Goal: Transaction & Acquisition: Purchase product/service

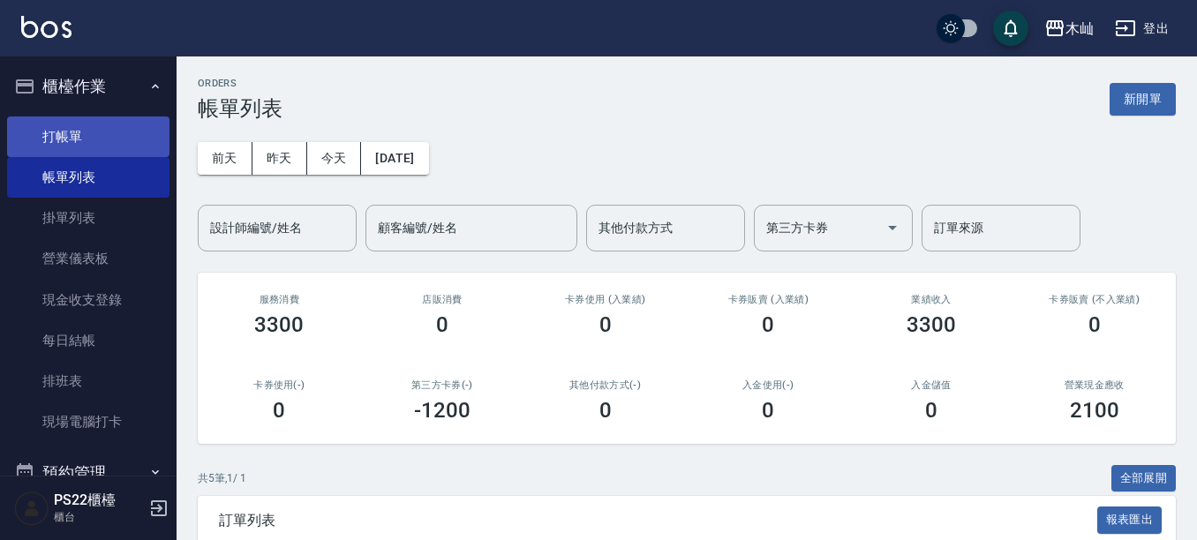
click at [85, 126] on link "打帳單" at bounding box center [88, 137] width 162 height 41
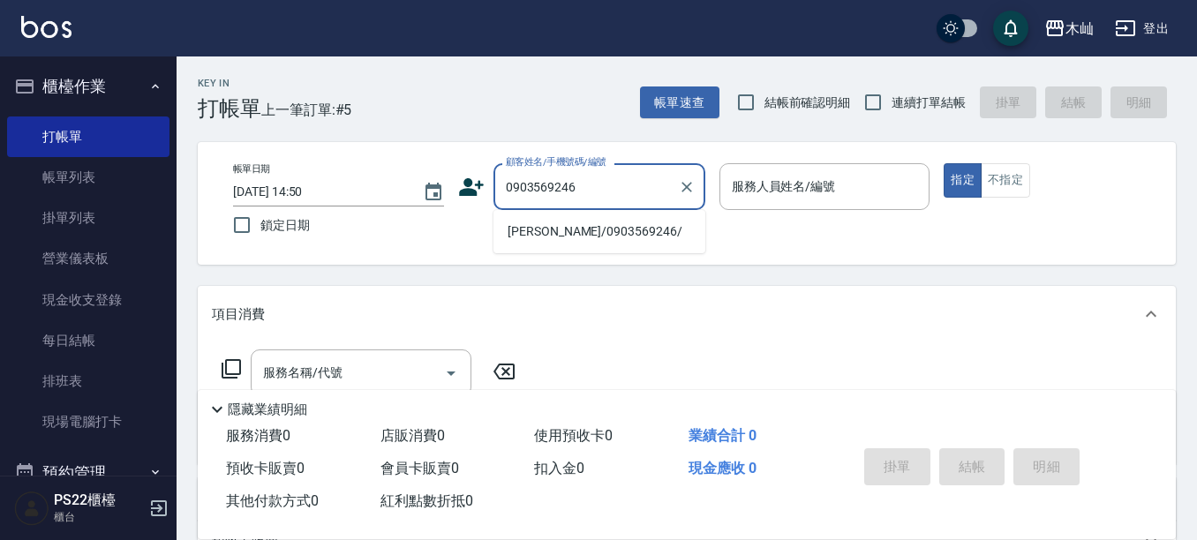
click at [569, 224] on li "[PERSON_NAME]/0903569246/" at bounding box center [599, 231] width 212 height 29
type input "[PERSON_NAME]/0903569246/"
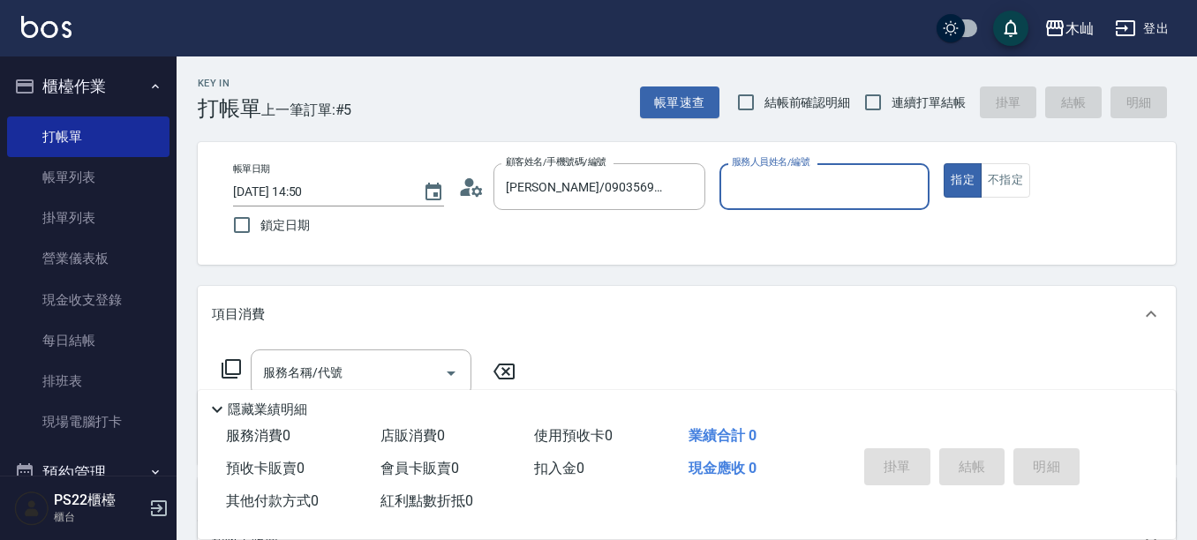
type input "雅芳-012"
click at [570, 195] on input "[PERSON_NAME]/0903569246/" at bounding box center [585, 186] width 169 height 31
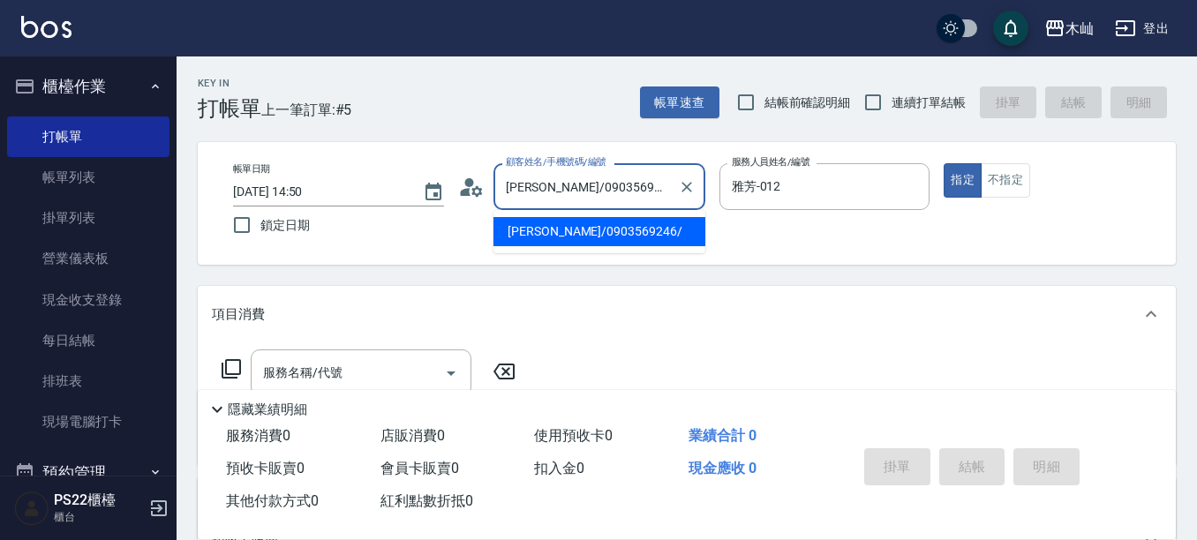
drag, startPoint x: 550, startPoint y: 188, endPoint x: 602, endPoint y: 189, distance: 52.1
click at [617, 187] on input "[PERSON_NAME]/0903569246/" at bounding box center [585, 186] width 169 height 31
click at [456, 282] on div "Key In 打帳單 上一筆訂單:#5 帳單速查 結帳前確認明細 連續打單結帳 掛單 結帳 明細 帳單日期 [DATE] 14:50 鎖定日期 顧客姓名/手機…" at bounding box center [687, 457] width 1020 height 803
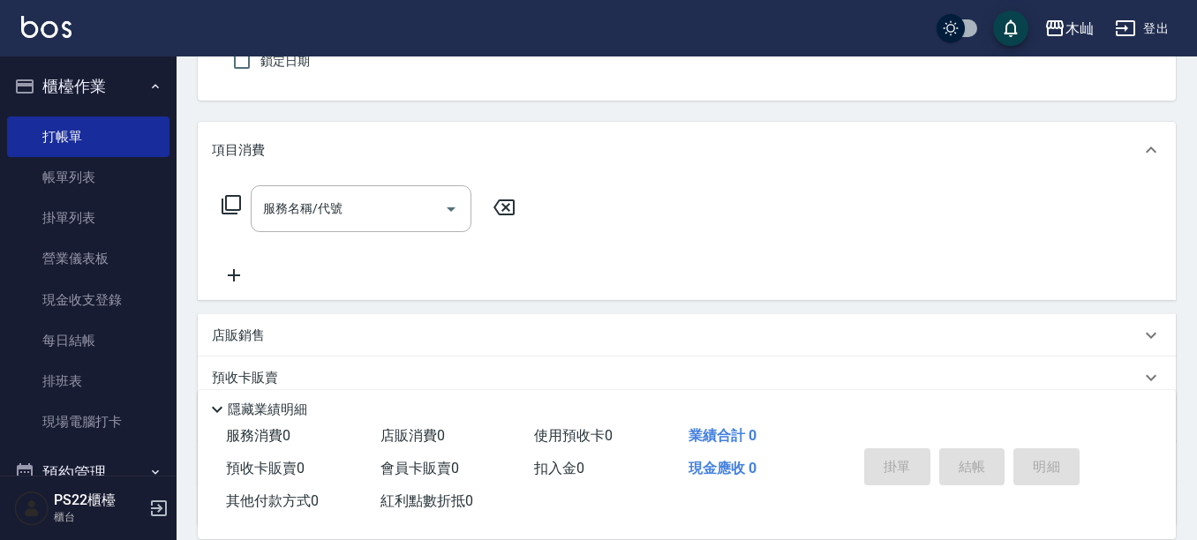
scroll to position [177, 0]
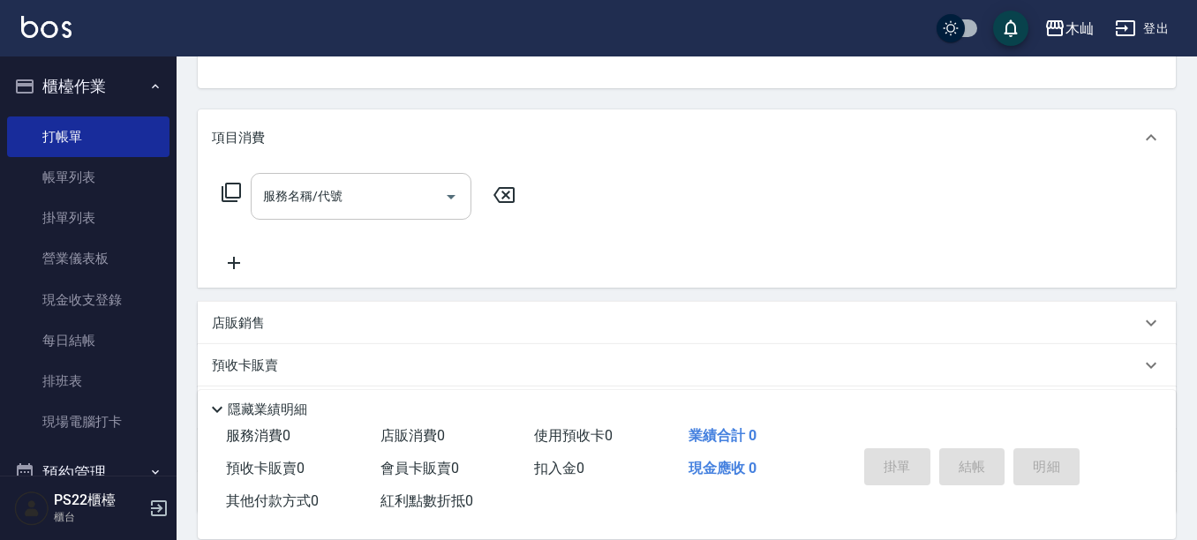
click at [384, 204] on input "服務名稱/代號" at bounding box center [348, 196] width 178 height 31
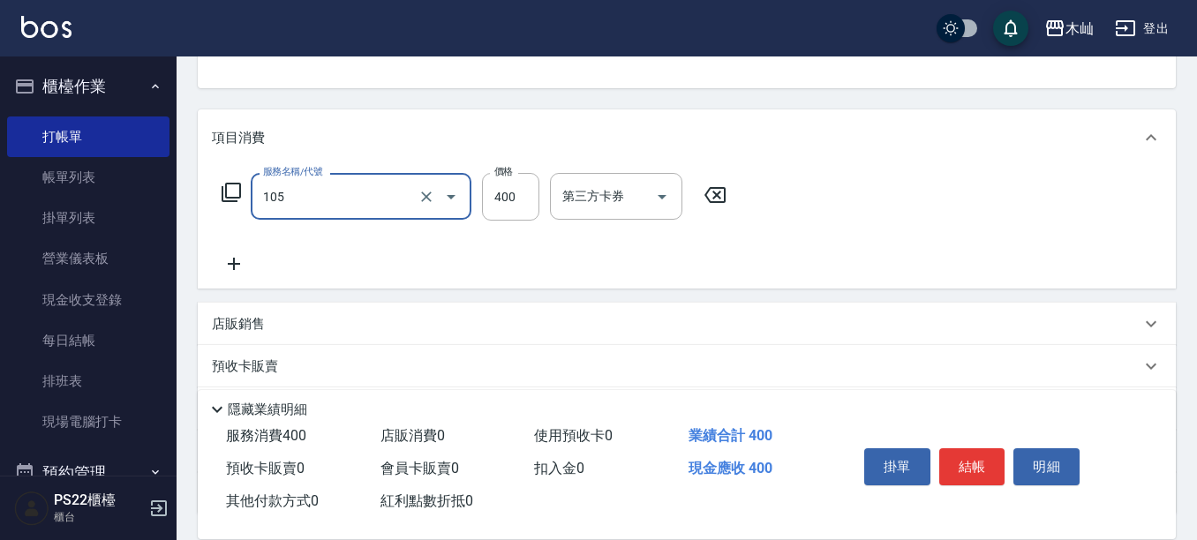
type input "A級單剪(105)"
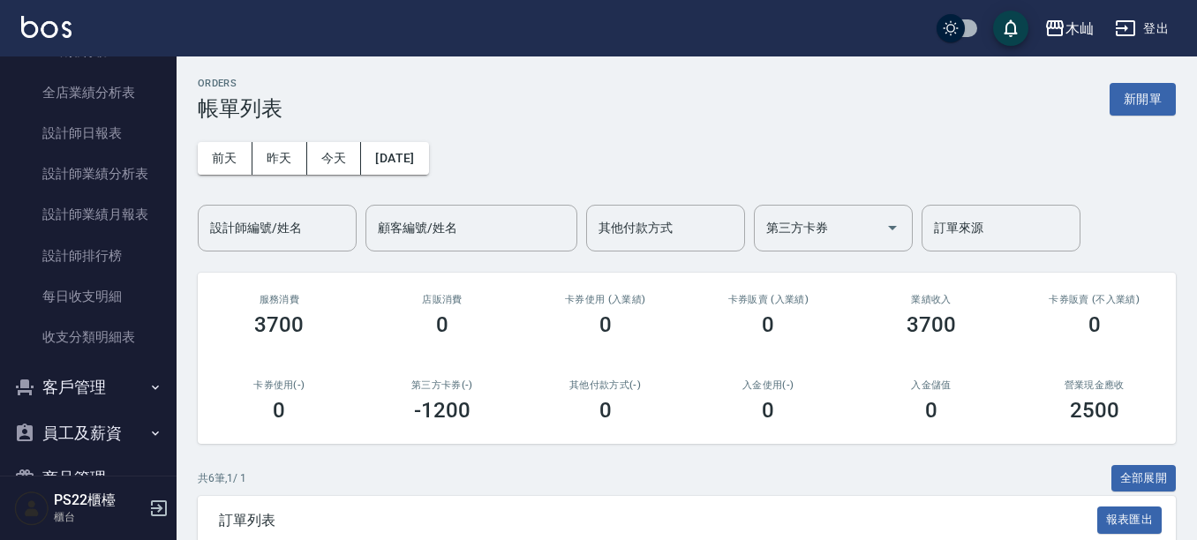
scroll to position [706, 0]
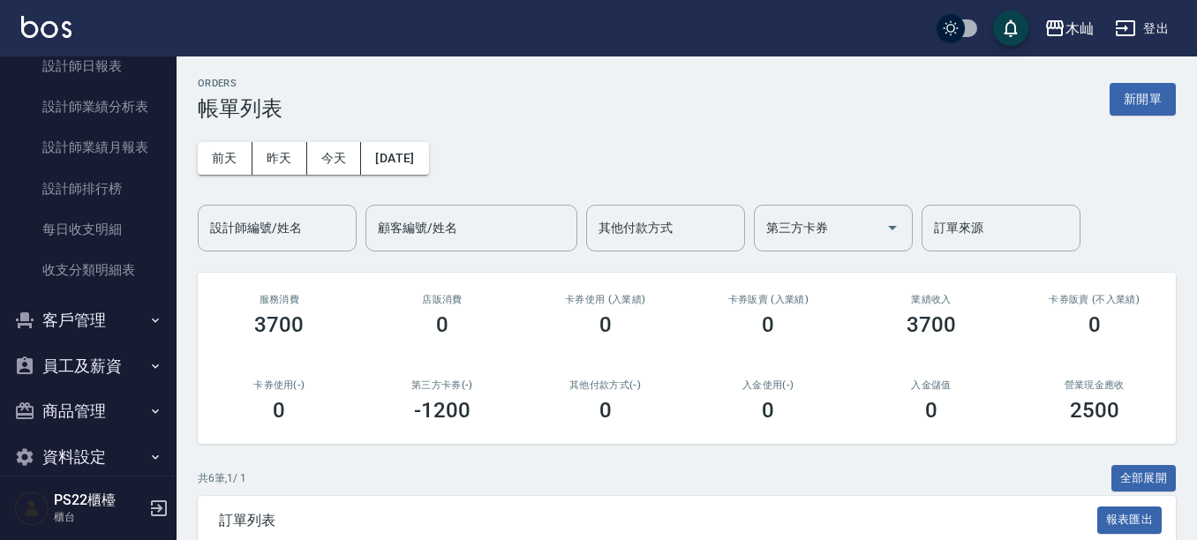
click at [99, 321] on button "客戶管理" at bounding box center [88, 320] width 162 height 46
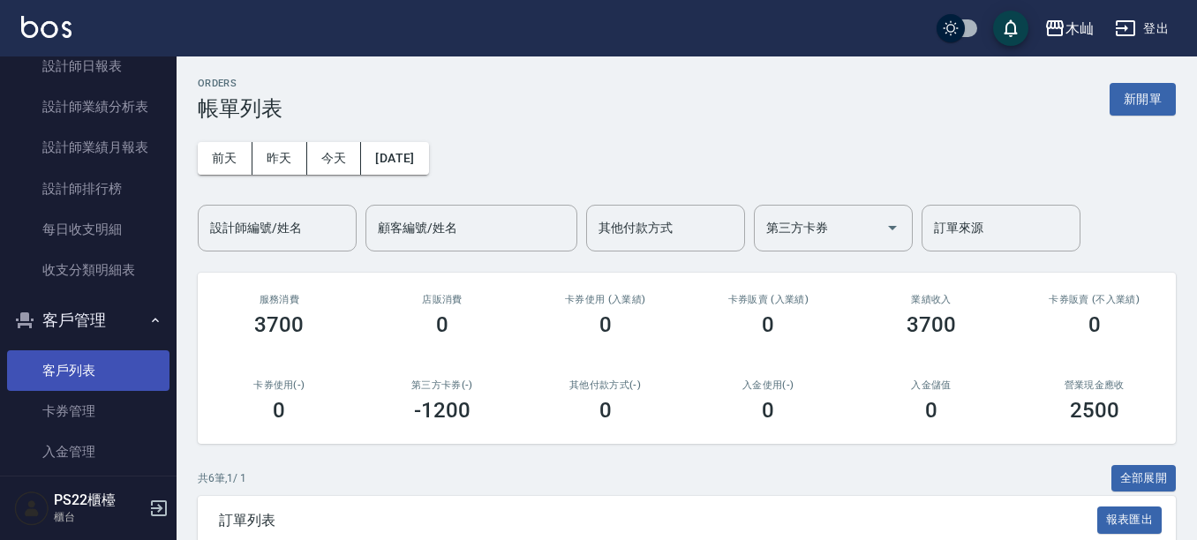
click at [96, 352] on link "客戶列表" at bounding box center [88, 370] width 162 height 41
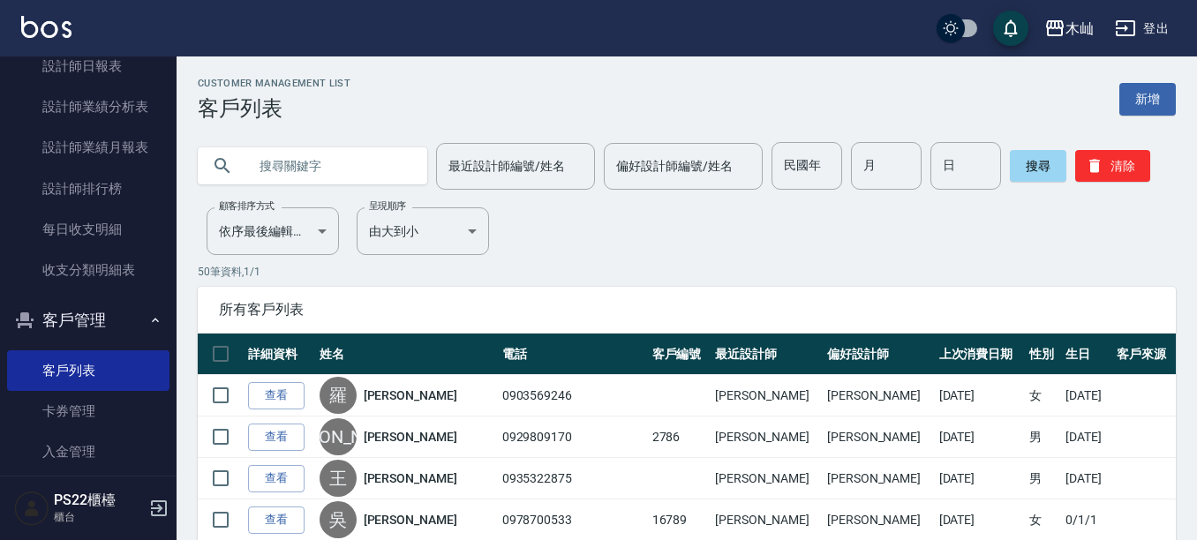
paste input "0903569246"
type input "0903569246"
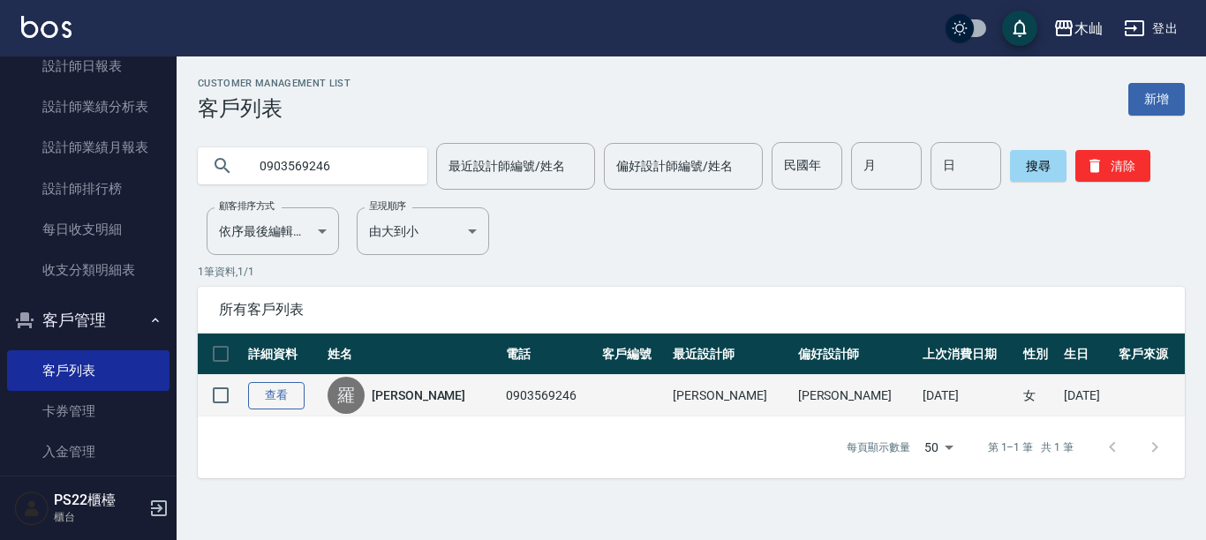
click at [282, 394] on link "查看" at bounding box center [276, 395] width 56 height 27
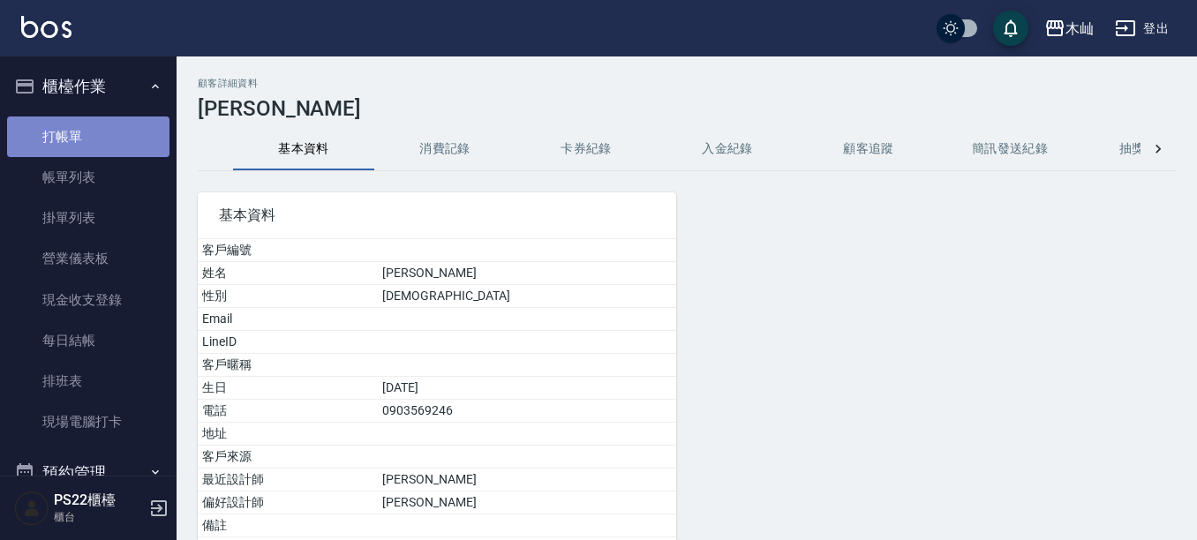
click at [113, 136] on link "打帳單" at bounding box center [88, 137] width 162 height 41
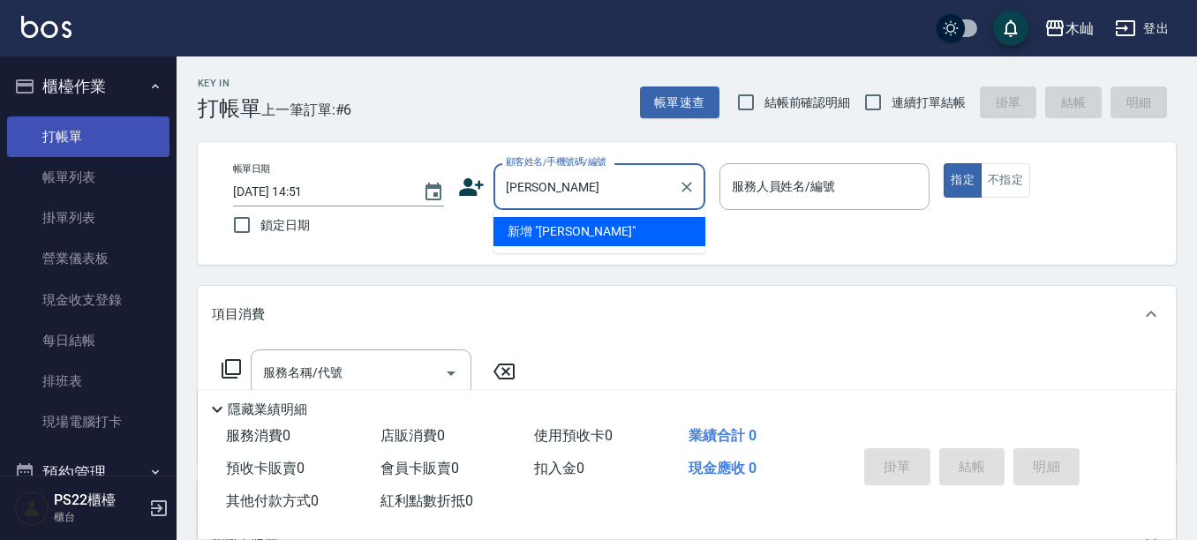
type input "[PERSON_NAME]"
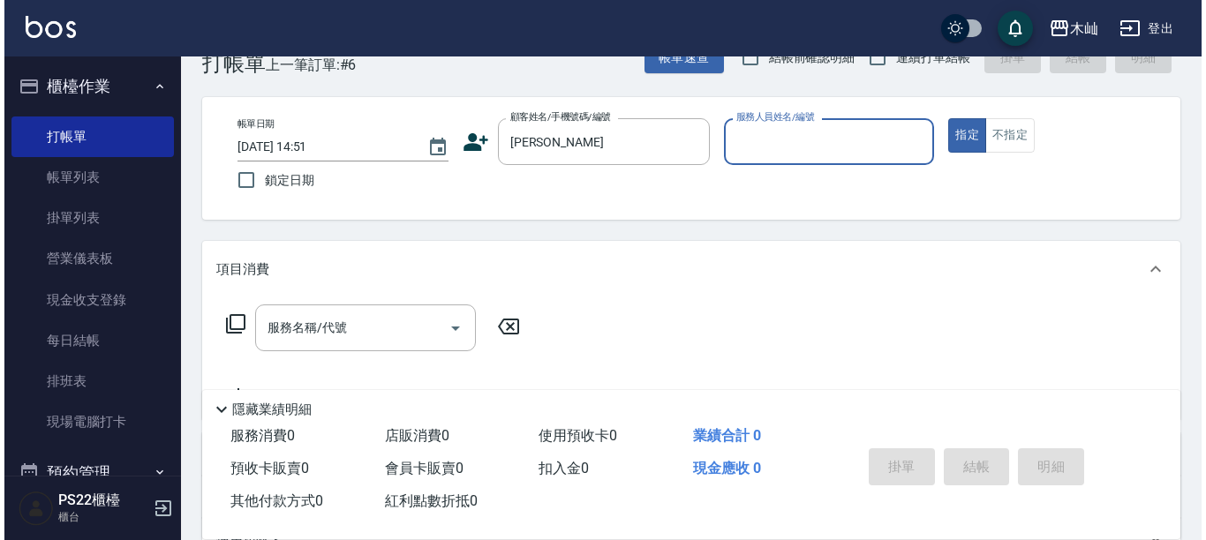
scroll to position [88, 0]
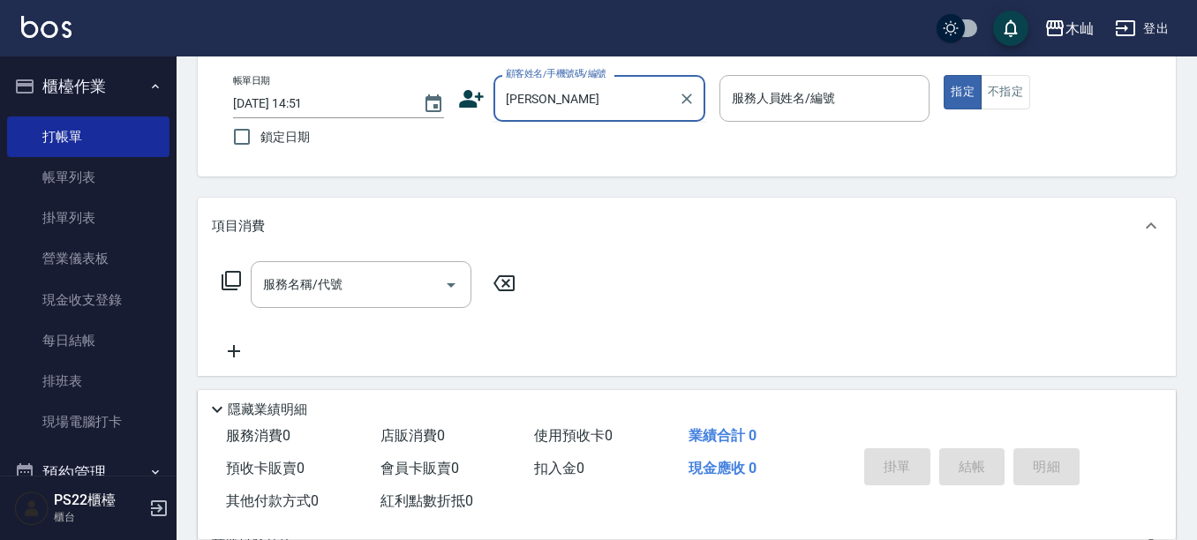
drag, startPoint x: 553, startPoint y: 105, endPoint x: 508, endPoint y: 102, distance: 44.3
click at [508, 102] on input "[PERSON_NAME]" at bounding box center [585, 98] width 169 height 31
type input "0958410519"
click at [465, 98] on icon at bounding box center [471, 99] width 26 height 26
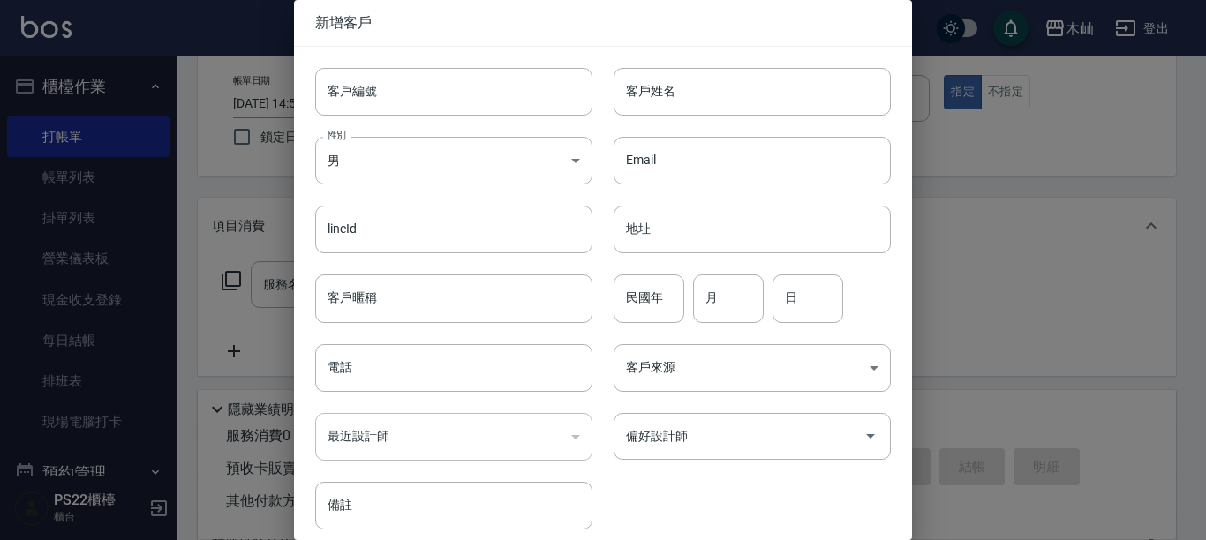
type input "0958410519"
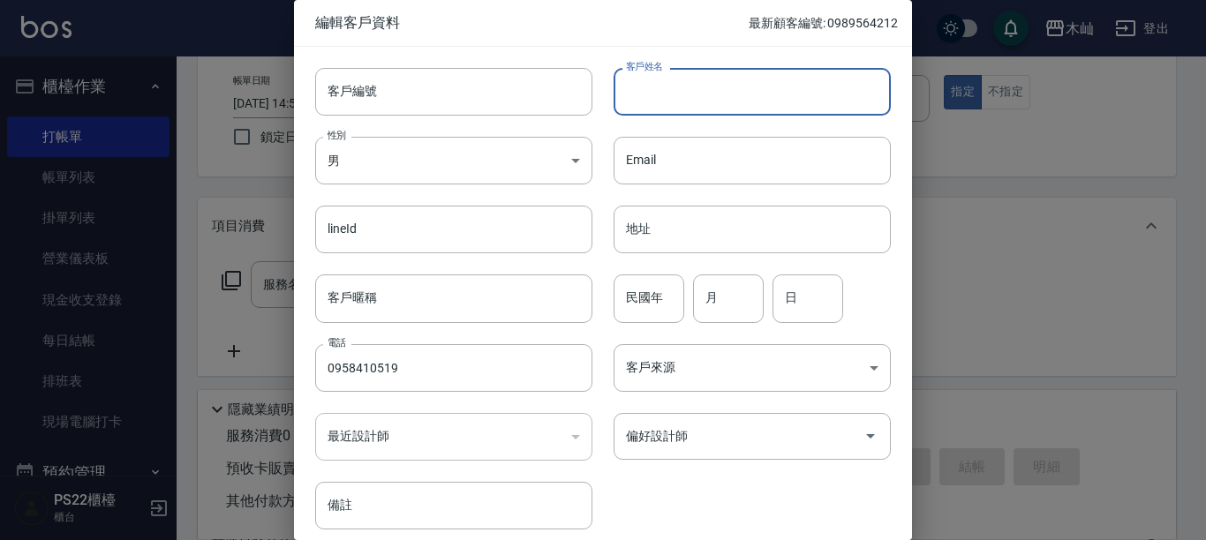
click at [636, 96] on input "客戶姓名" at bounding box center [752, 92] width 277 height 48
paste input "[PERSON_NAME]"
type input "[PERSON_NAME]"
click at [644, 288] on input "民國年" at bounding box center [649, 299] width 71 height 48
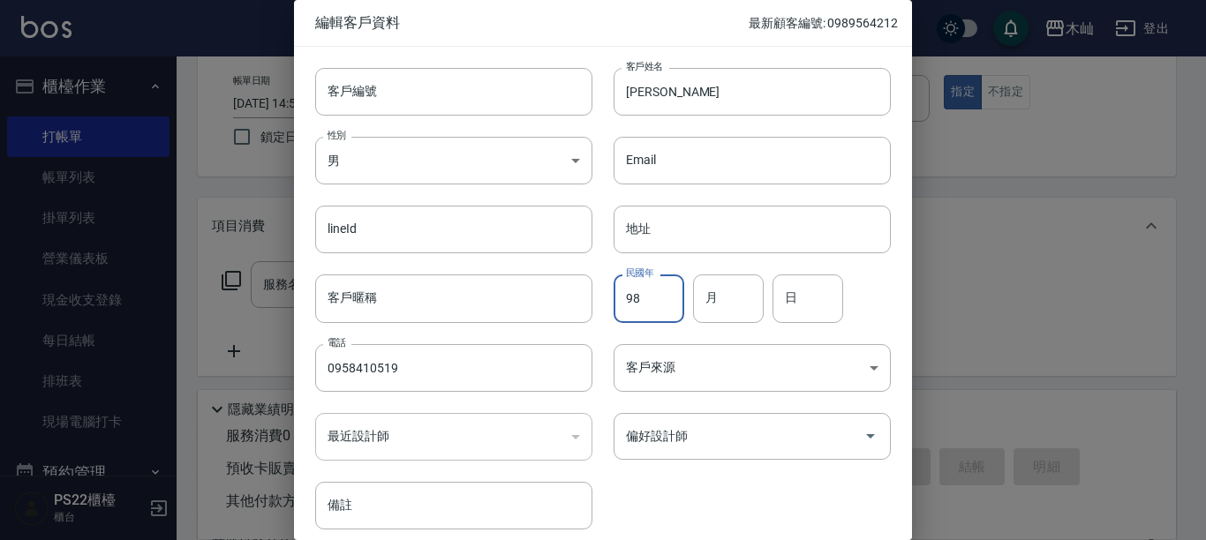
type input "98"
type input "09"
type input "11"
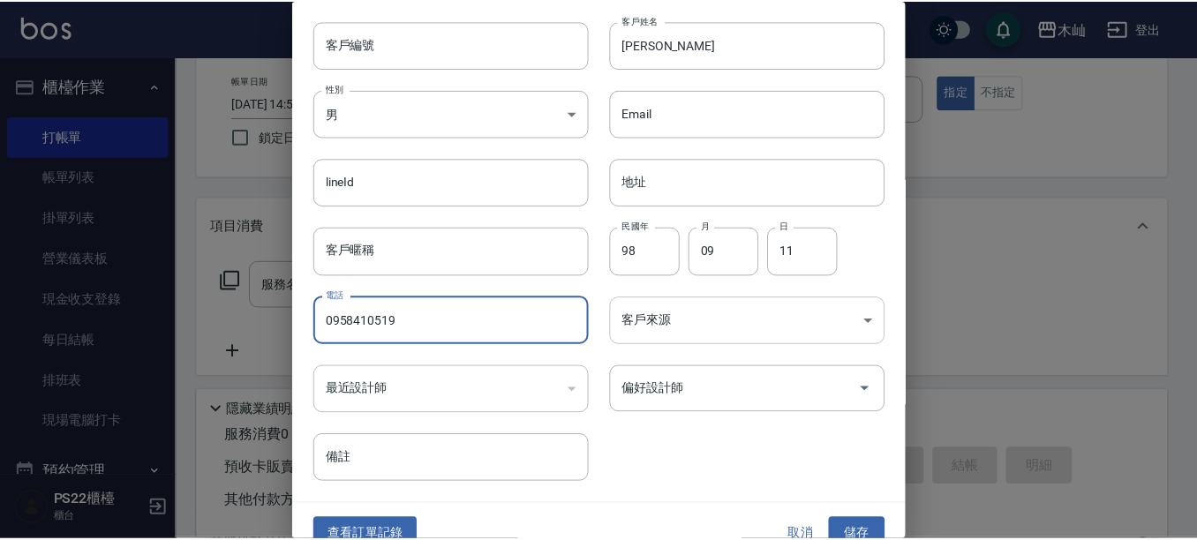
scroll to position [72, 0]
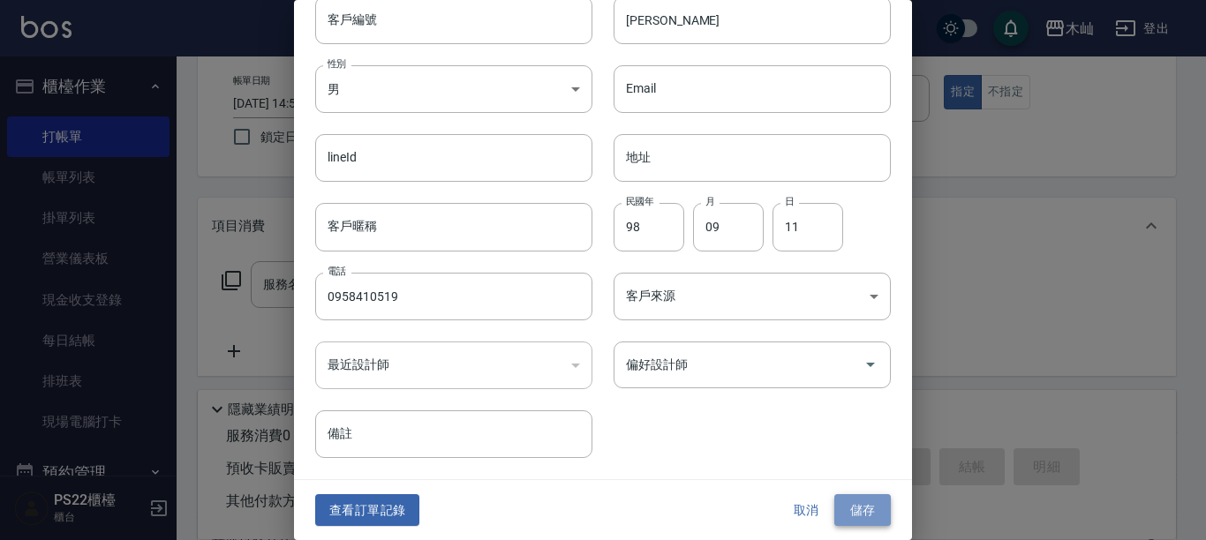
click at [855, 523] on button "儲存" at bounding box center [862, 510] width 56 height 33
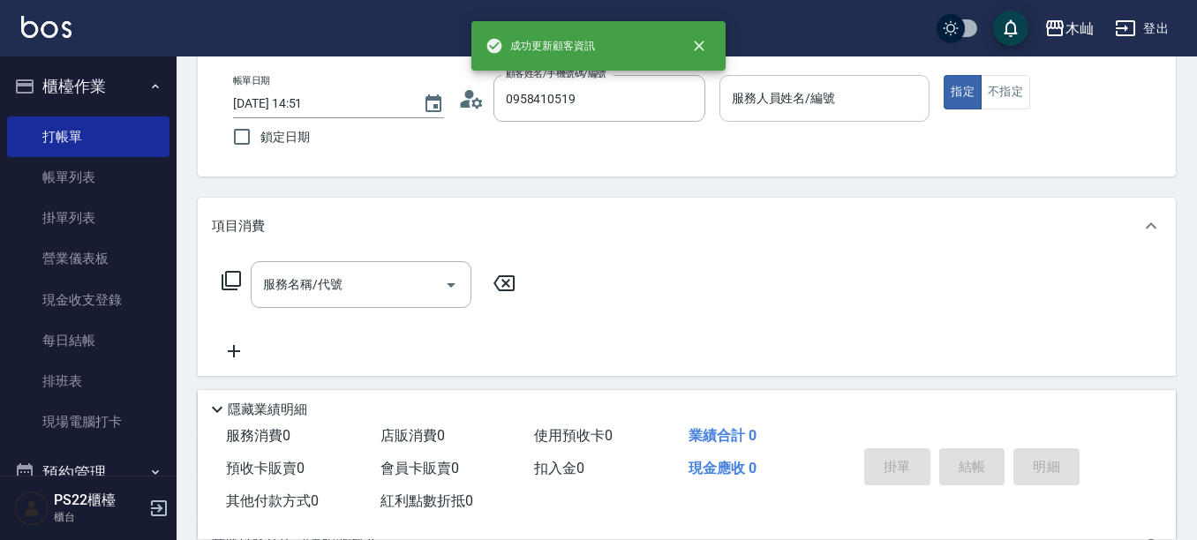
click at [802, 112] on input "服務人員姓名/編號" at bounding box center [824, 98] width 195 height 31
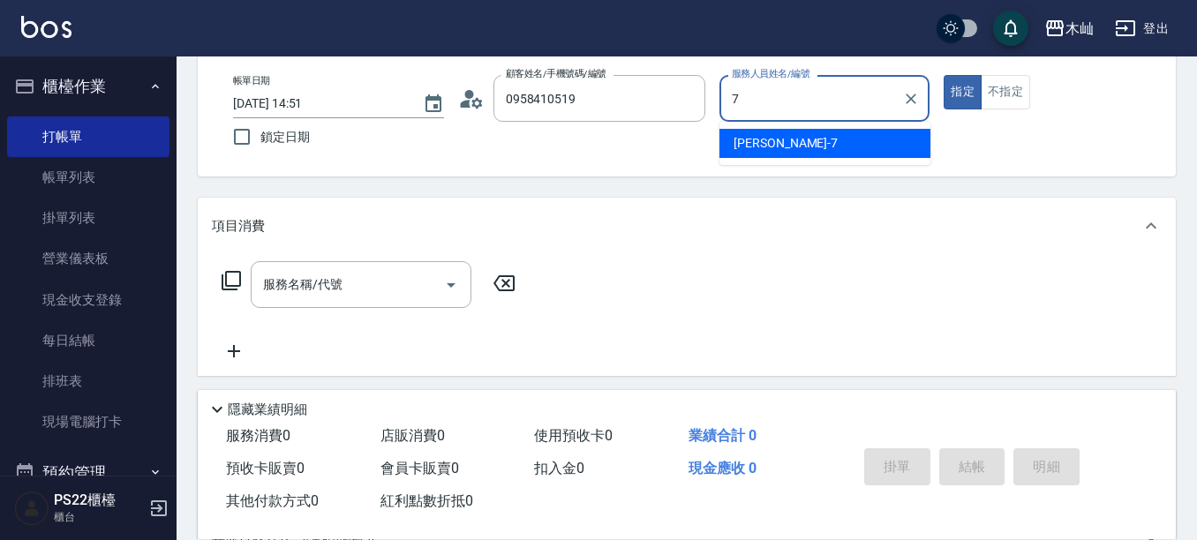
type input "[PERSON_NAME]-7"
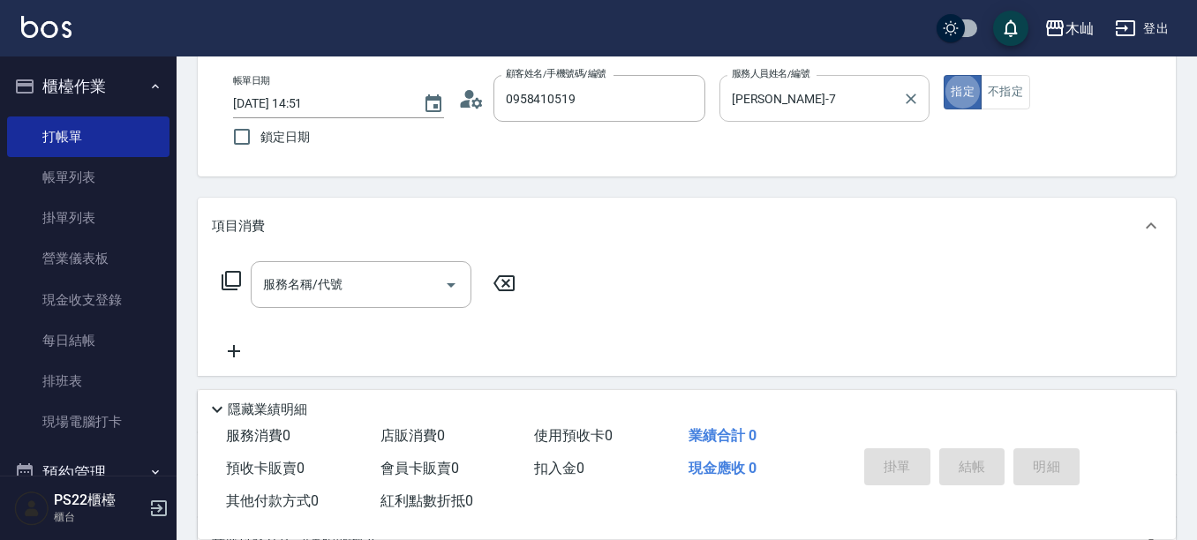
type button "true"
click at [1003, 82] on button "不指定" at bounding box center [1005, 92] width 49 height 34
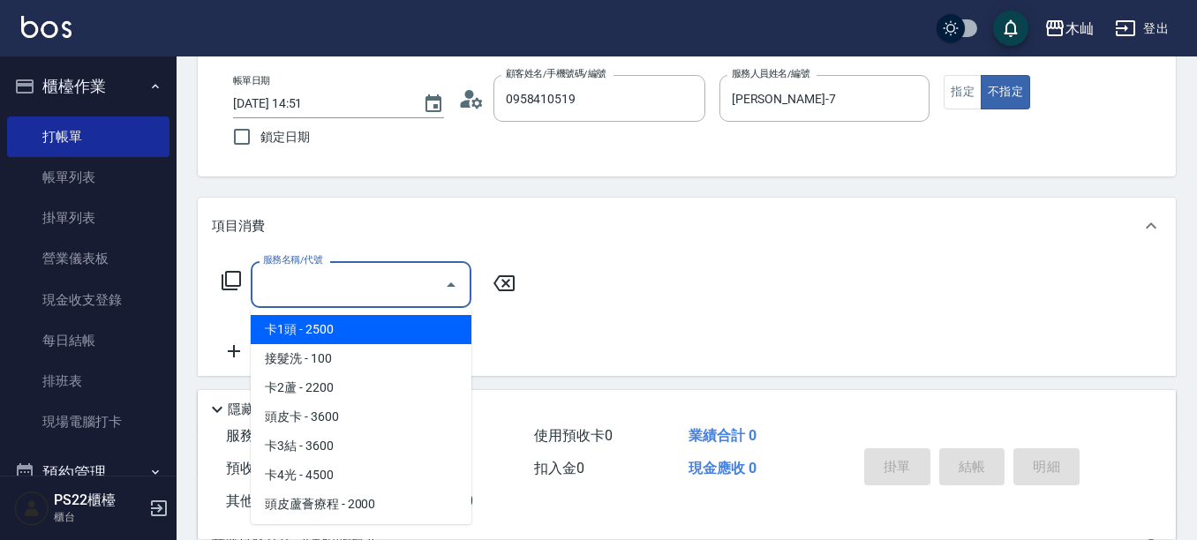
click at [425, 281] on input "服務名稱/代號" at bounding box center [348, 284] width 178 height 31
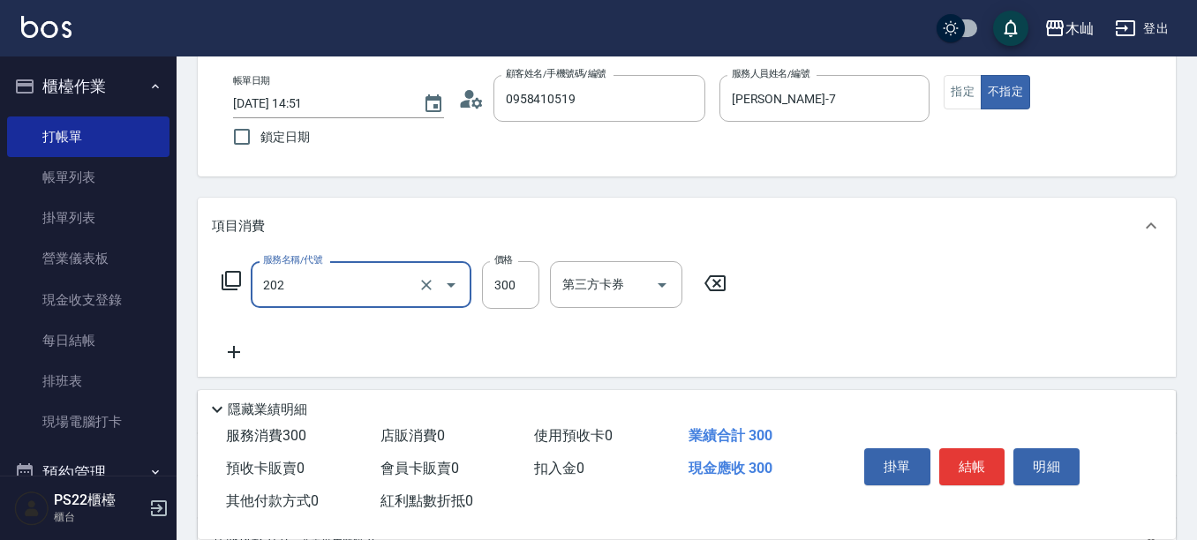
type input "單剪(202)"
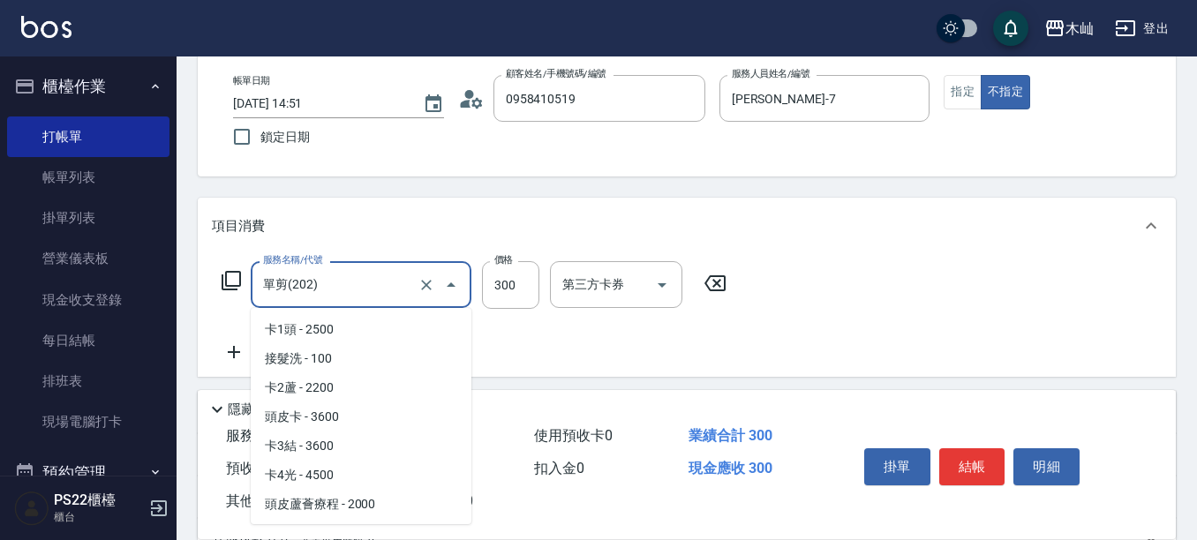
click at [373, 284] on input "單剪(202)" at bounding box center [336, 284] width 155 height 31
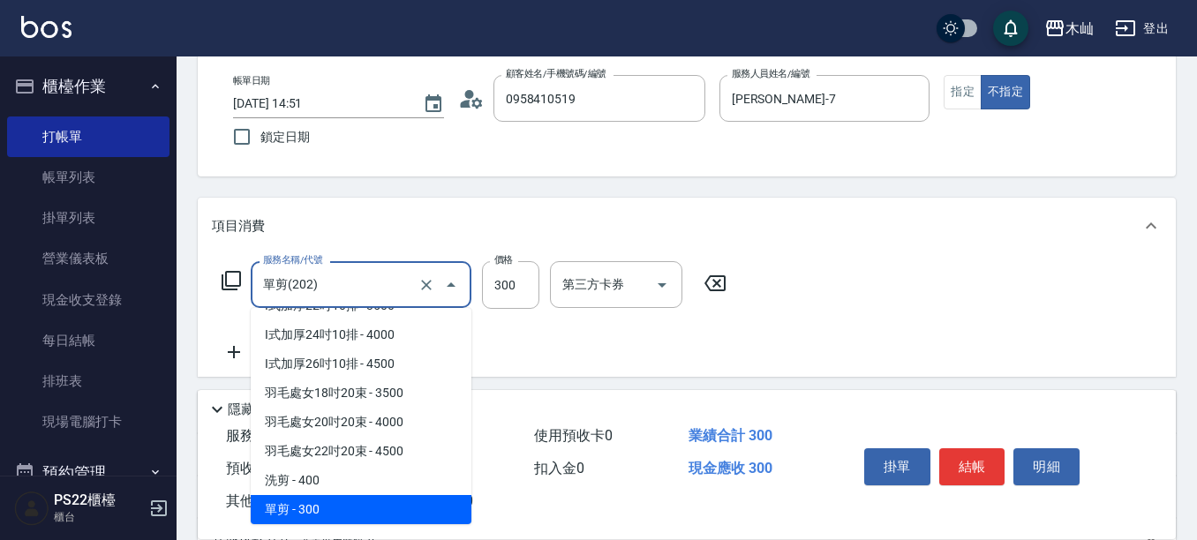
click at [373, 284] on input "單剪(202)" at bounding box center [336, 284] width 155 height 31
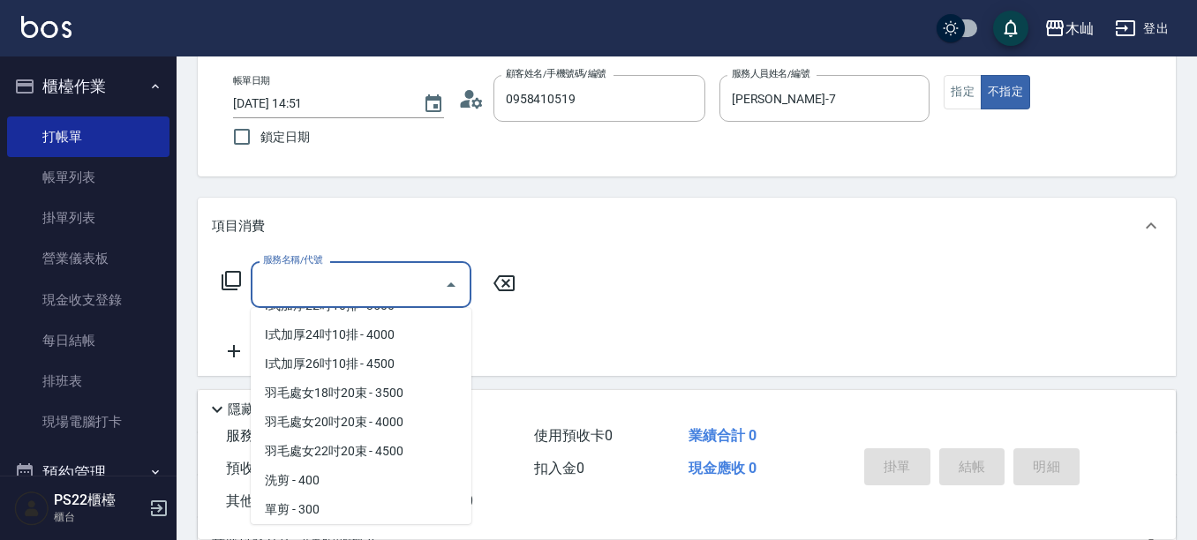
scroll to position [7, 0]
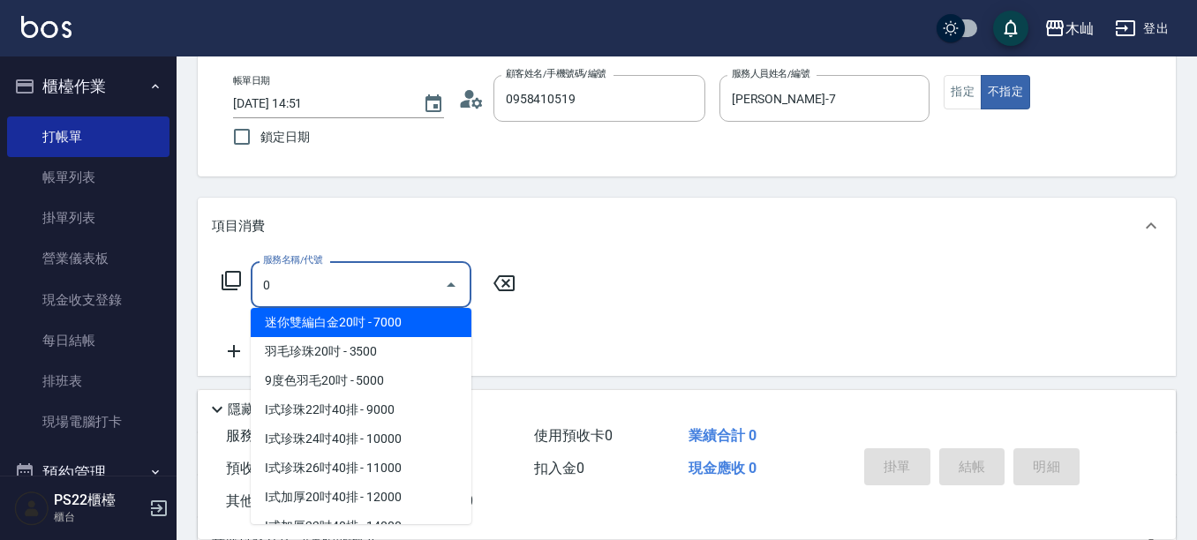
type input "01"
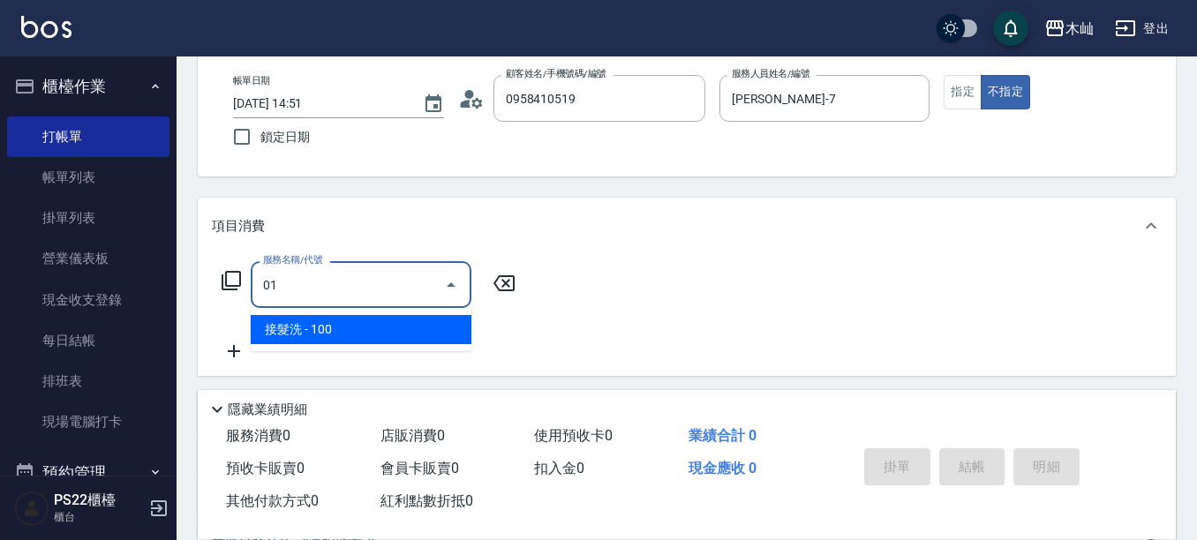
scroll to position [0, 0]
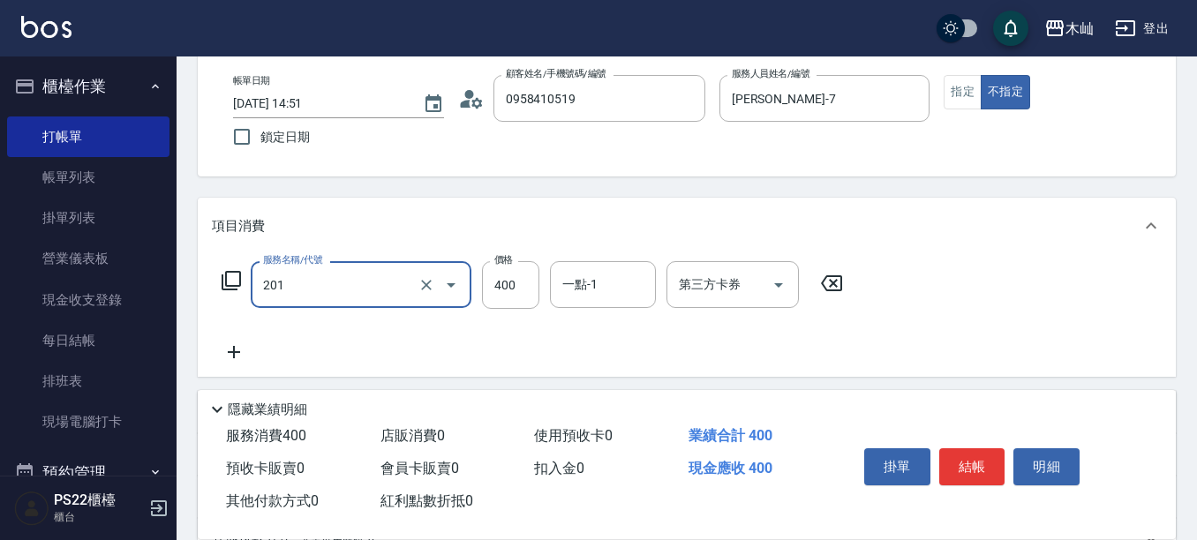
type input "洗剪(201)"
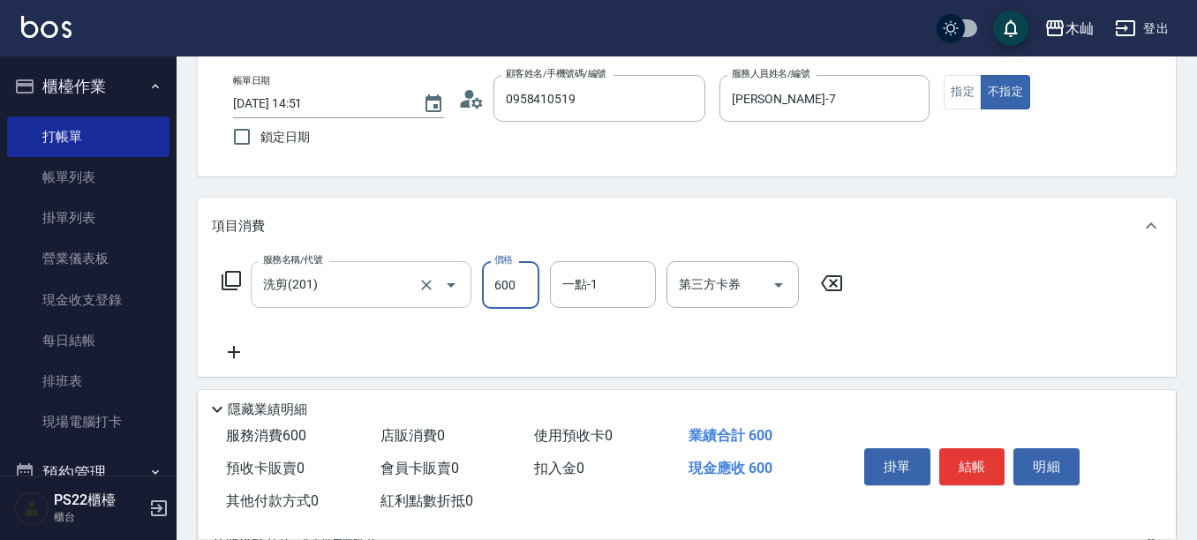
type input "600"
click at [990, 466] on button "結帳" at bounding box center [972, 466] width 66 height 37
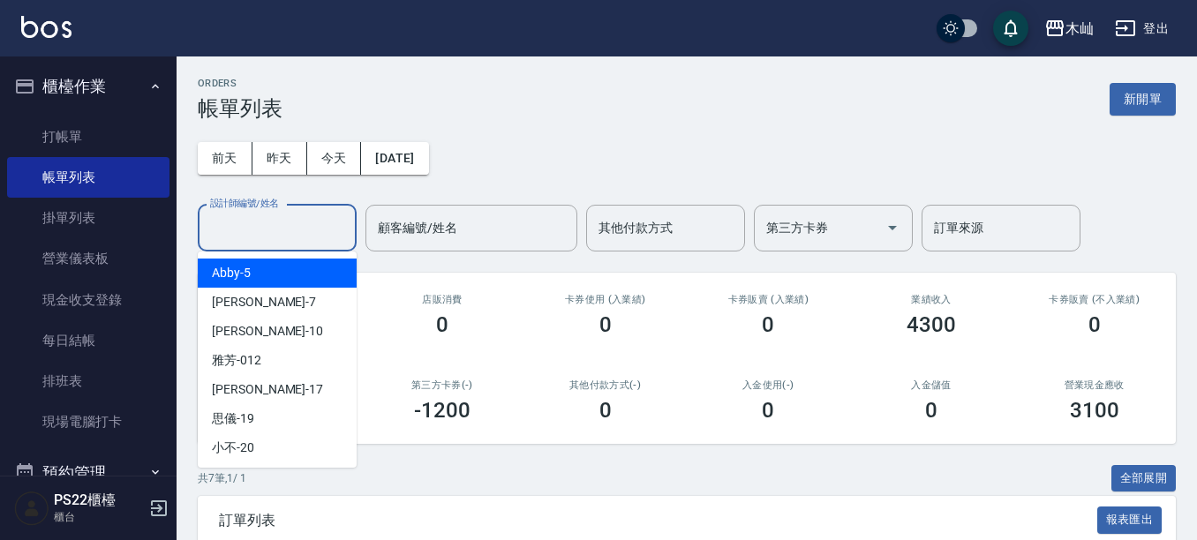
click at [318, 227] on input "設計師編號/姓名" at bounding box center [277, 228] width 143 height 31
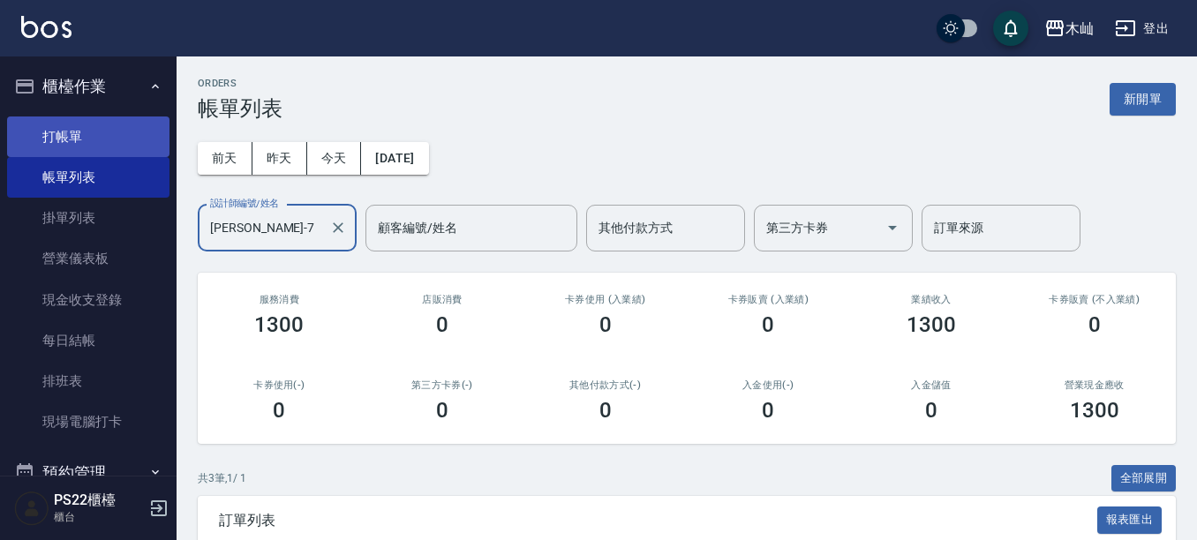
type input "[PERSON_NAME]-7"
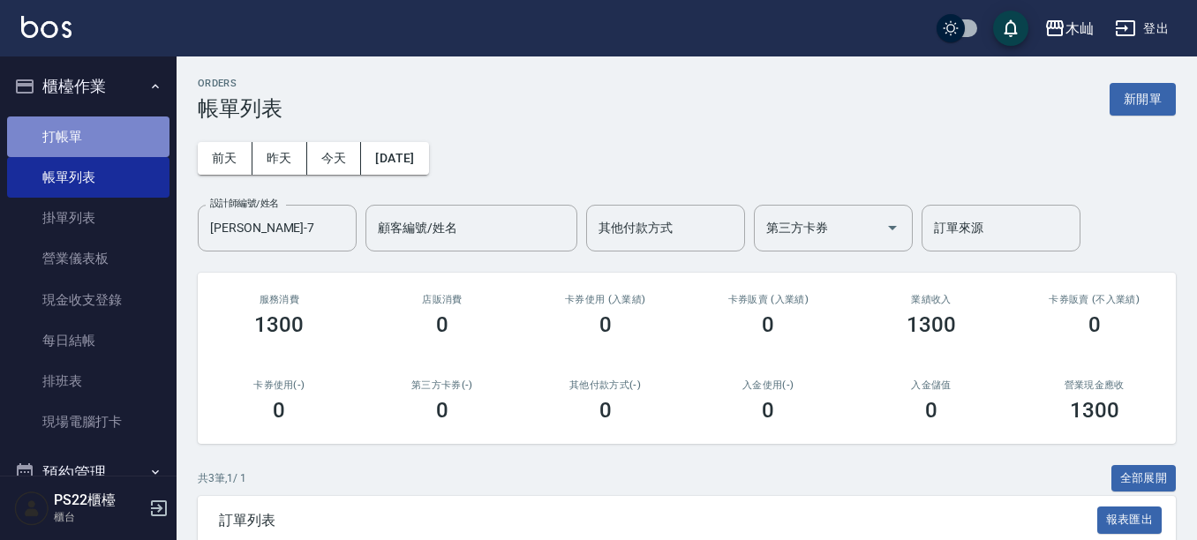
click at [128, 124] on link "打帳單" at bounding box center [88, 137] width 162 height 41
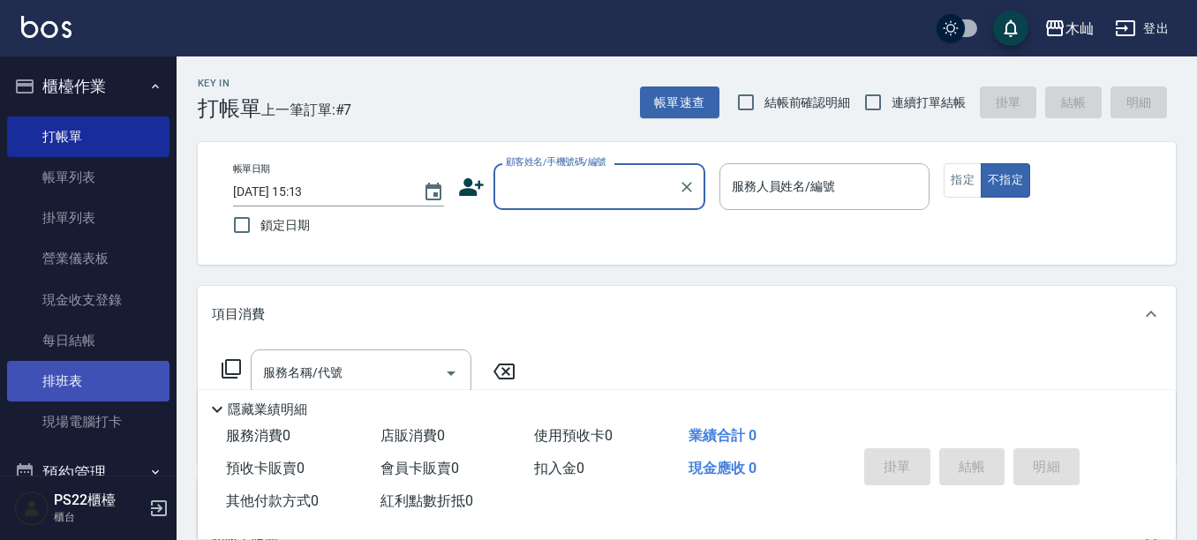
click at [121, 379] on link "排班表" at bounding box center [88, 381] width 162 height 41
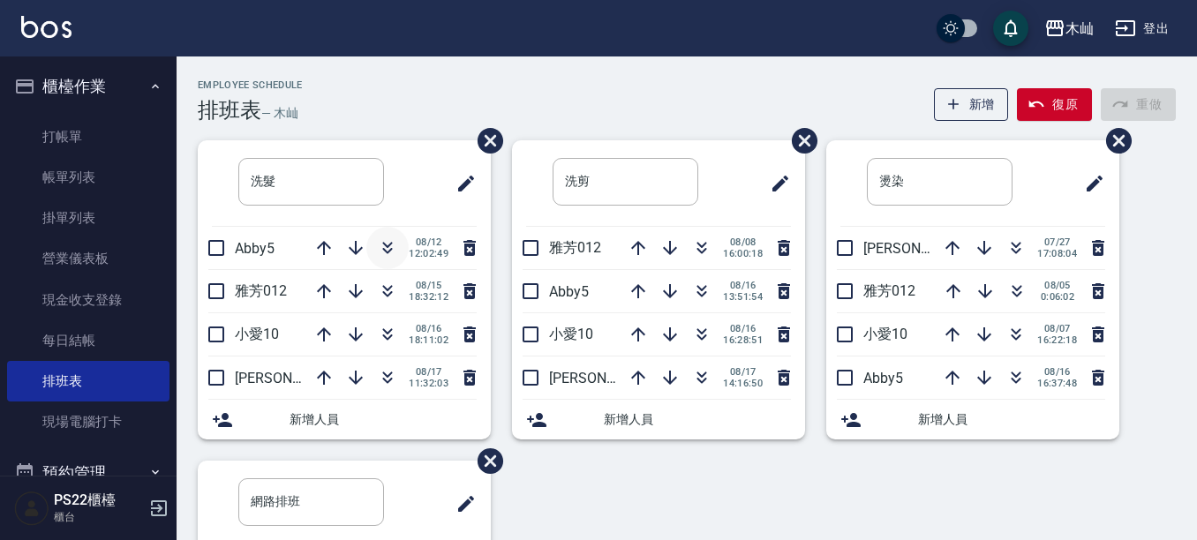
click at [387, 243] on icon "button" at bounding box center [388, 246] width 10 height 6
click at [945, 380] on icon "button" at bounding box center [952, 377] width 21 height 21
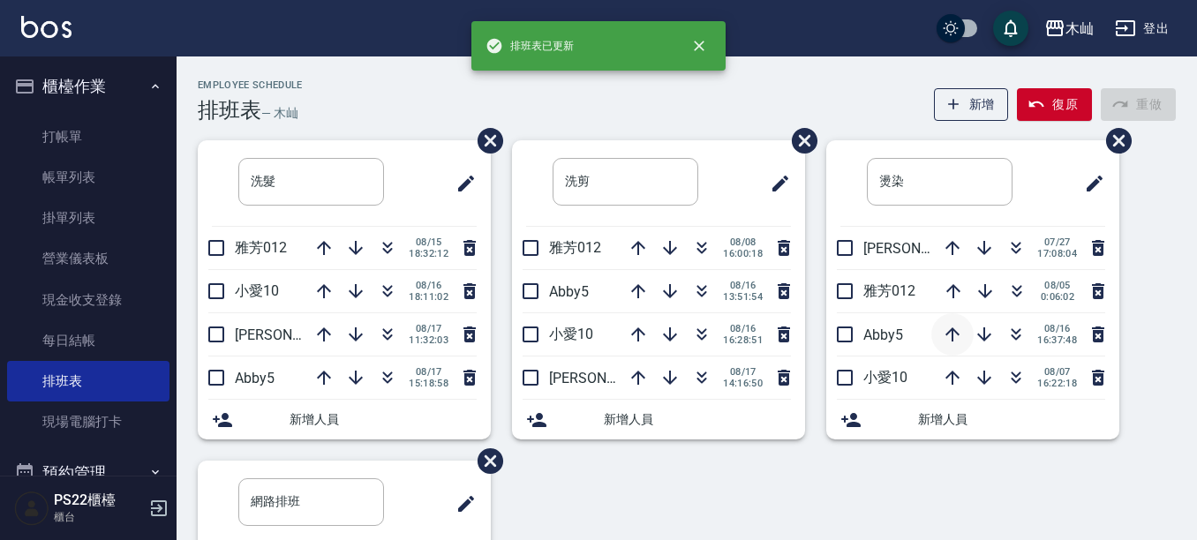
click at [950, 334] on icon "button" at bounding box center [952, 334] width 21 height 21
click at [946, 290] on icon "button" at bounding box center [952, 291] width 21 height 21
click at [862, 89] on div "Employee Schedule 排班表 — 木屾 新增 復原 重做" at bounding box center [687, 100] width 978 height 43
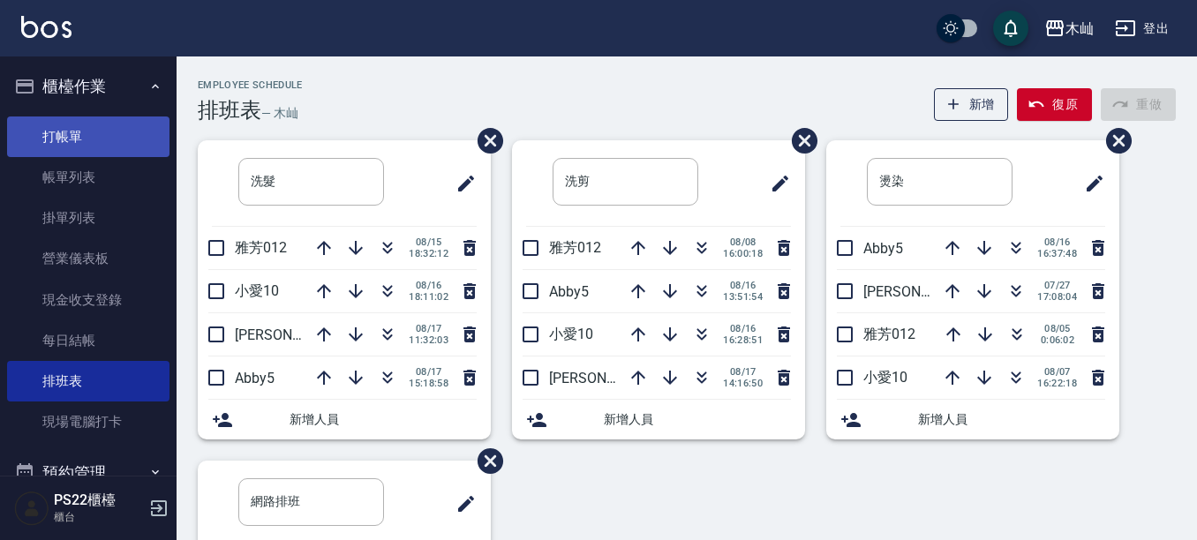
click at [124, 124] on link "打帳單" at bounding box center [88, 137] width 162 height 41
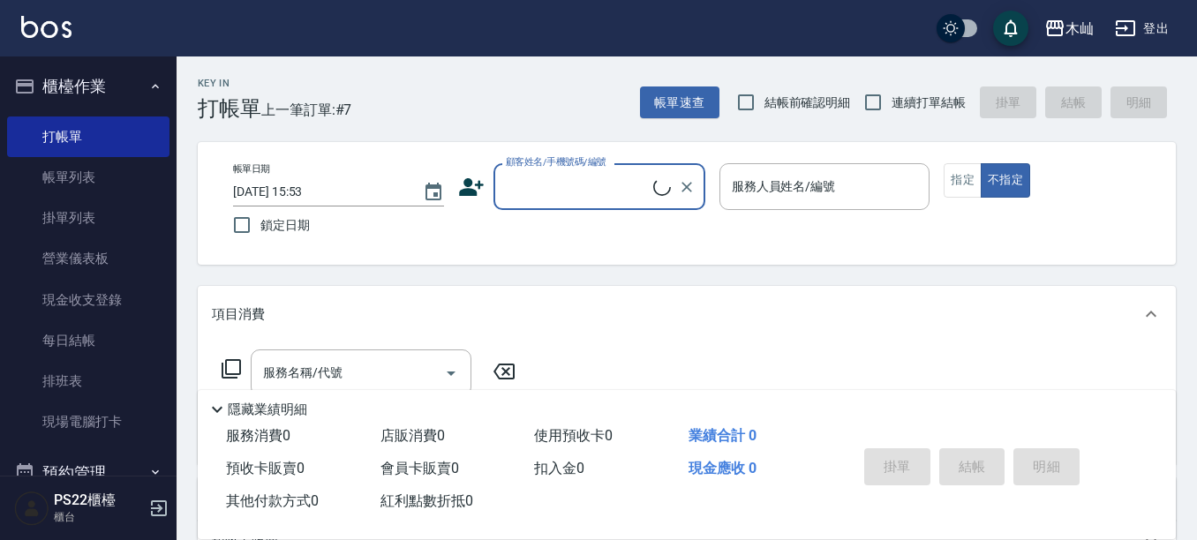
click at [534, 174] on input "顧客姓名/手機號碼/編號" at bounding box center [577, 186] width 152 height 31
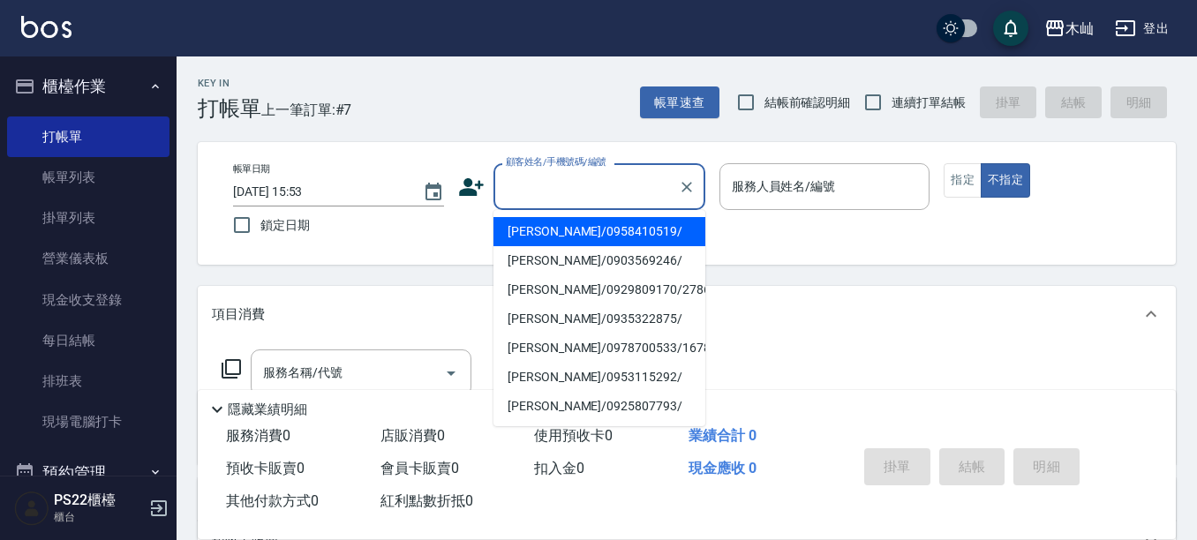
click at [618, 188] on input "顧客姓名/手機號碼/編號" at bounding box center [585, 186] width 169 height 31
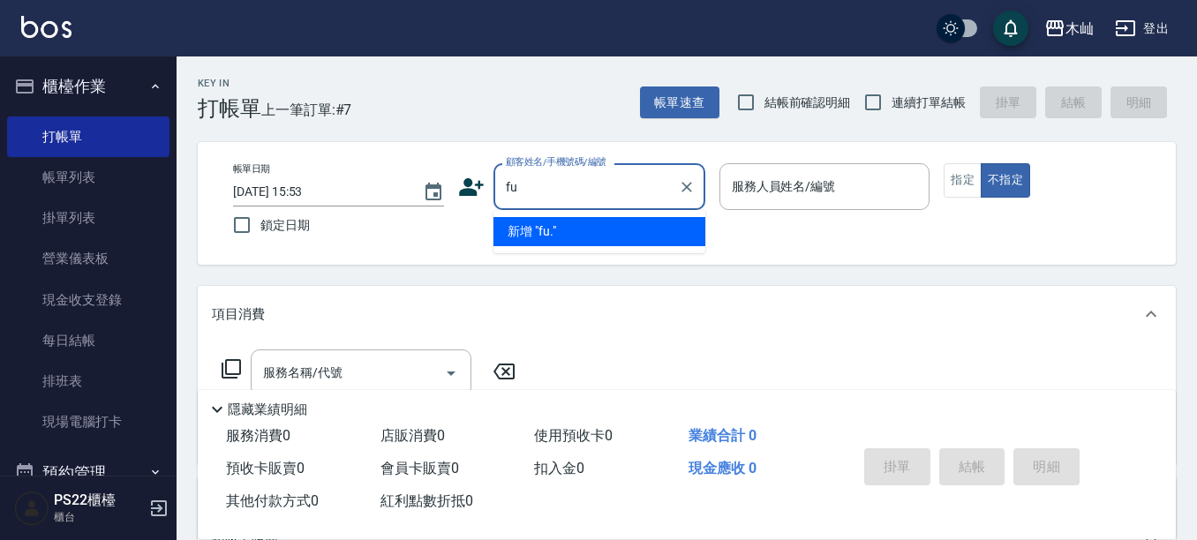
type input "f"
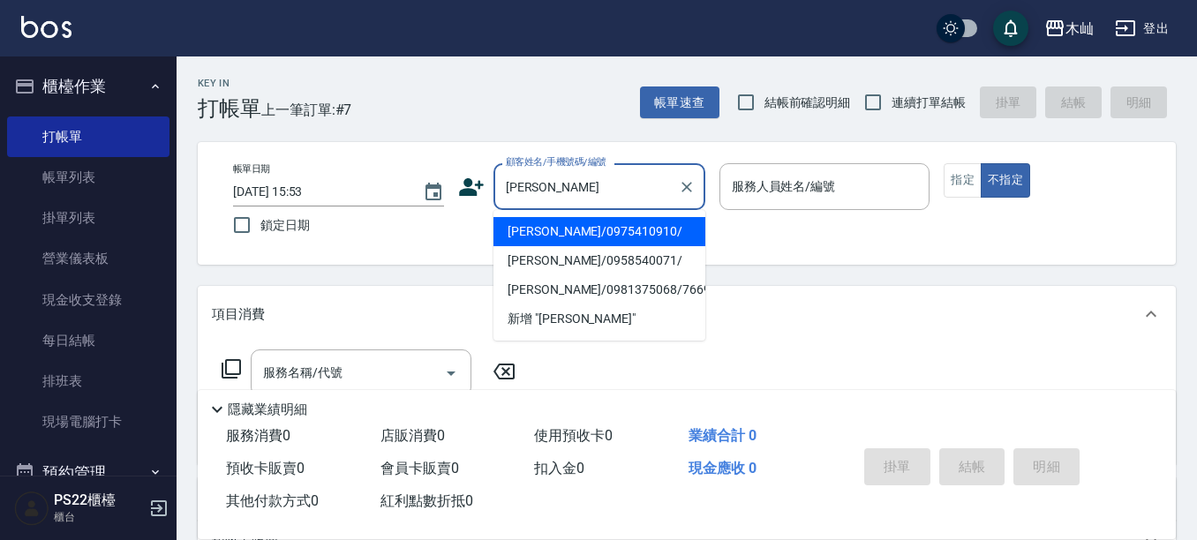
click at [630, 232] on li "[PERSON_NAME]/0975410910/" at bounding box center [599, 231] width 212 height 29
type input "[PERSON_NAME]/0975410910/"
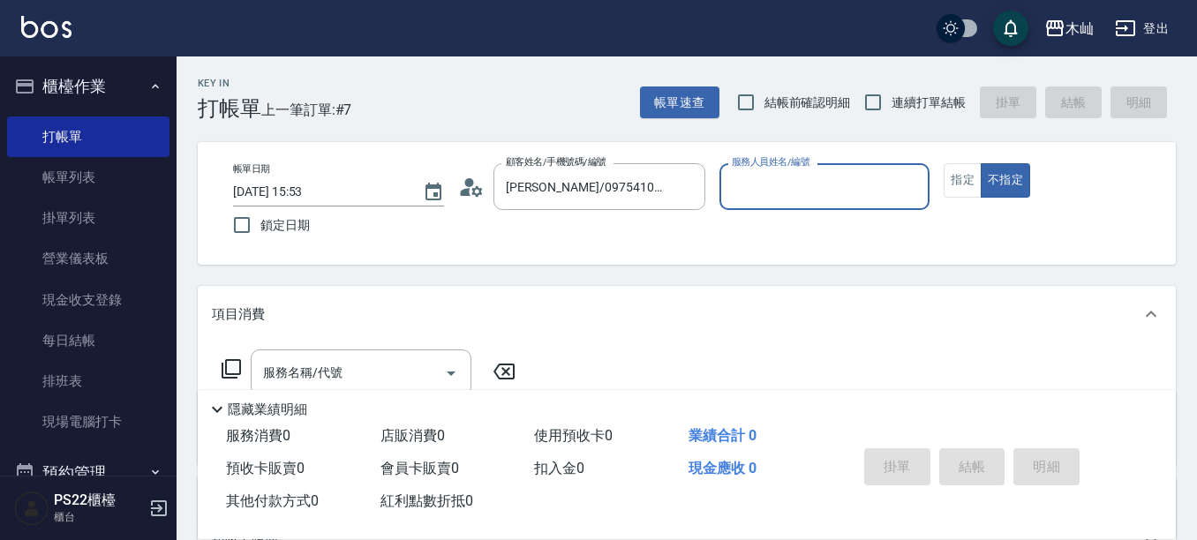
click at [796, 185] on input "服務人員姓名/編號" at bounding box center [824, 186] width 195 height 31
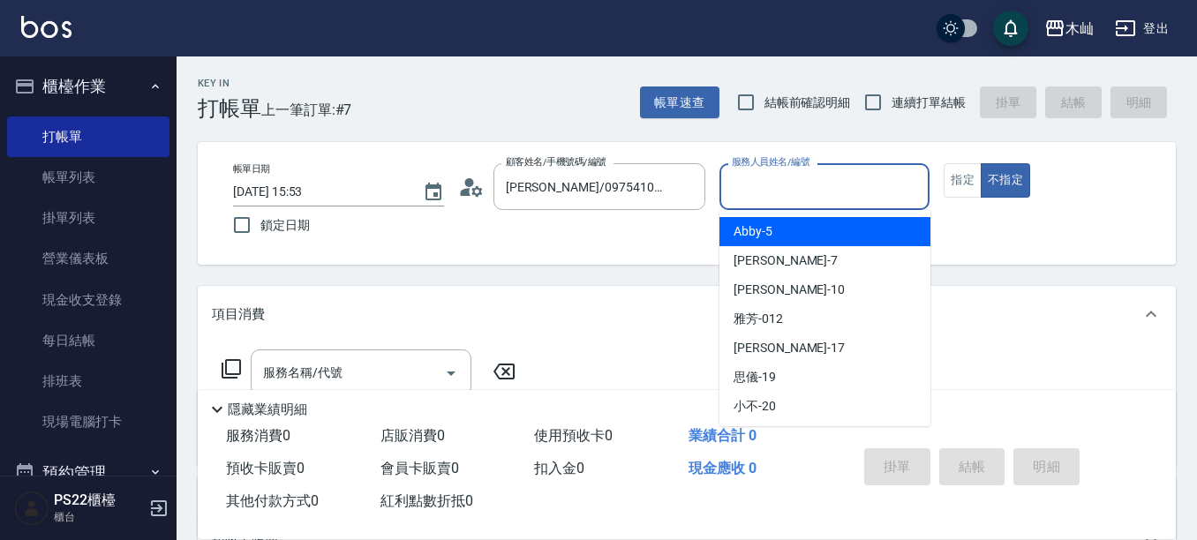
click at [784, 225] on div "Abby -5" at bounding box center [824, 231] width 211 height 29
type input "Abby-5"
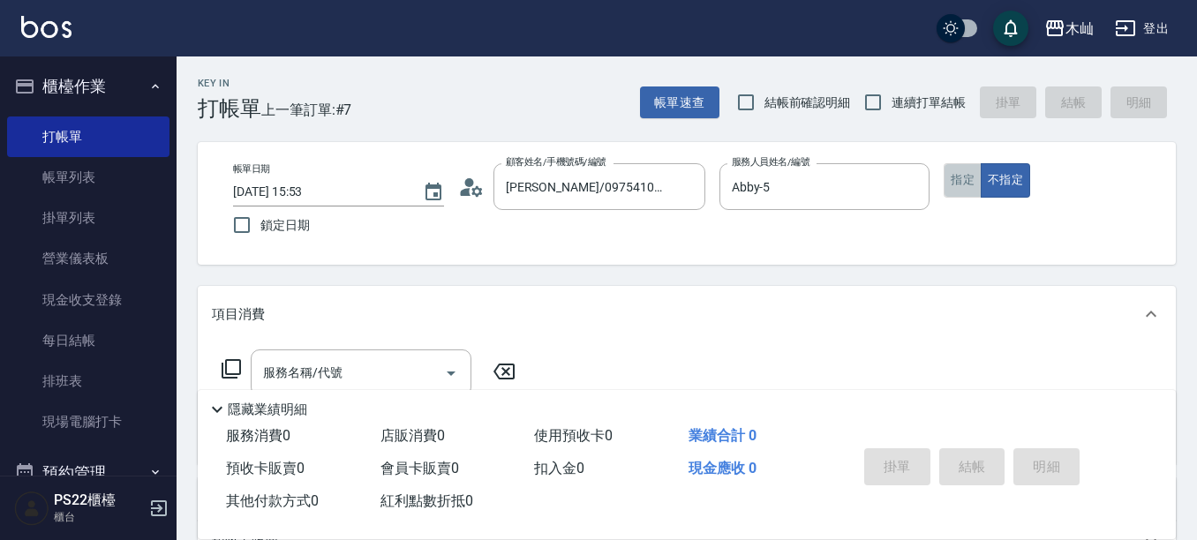
click at [961, 181] on button "指定" at bounding box center [963, 180] width 38 height 34
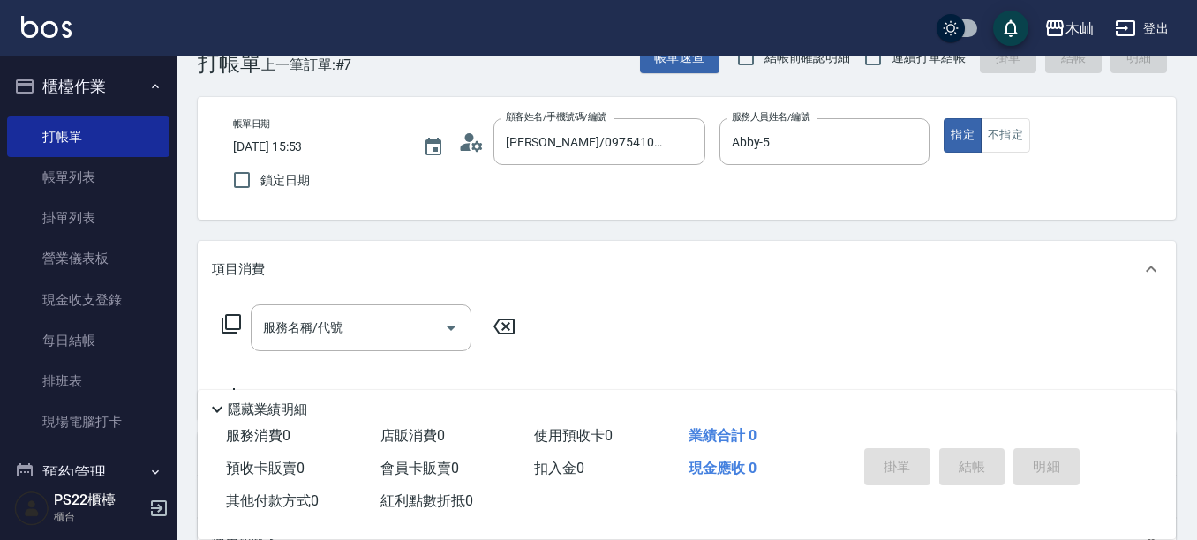
scroll to position [88, 0]
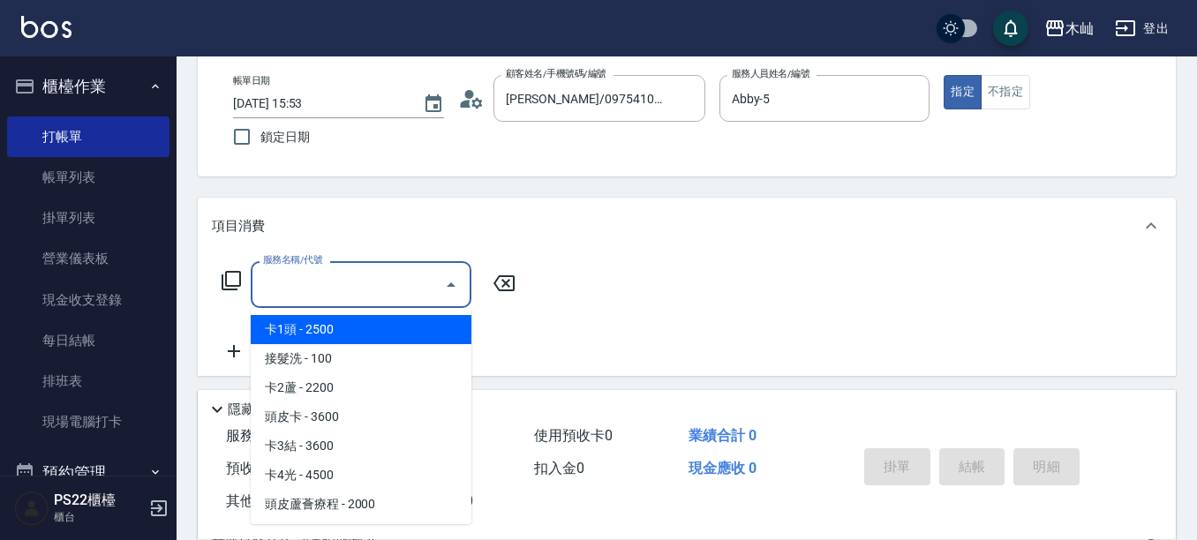
click at [386, 285] on input "服務名稱/代號" at bounding box center [348, 284] width 178 height 31
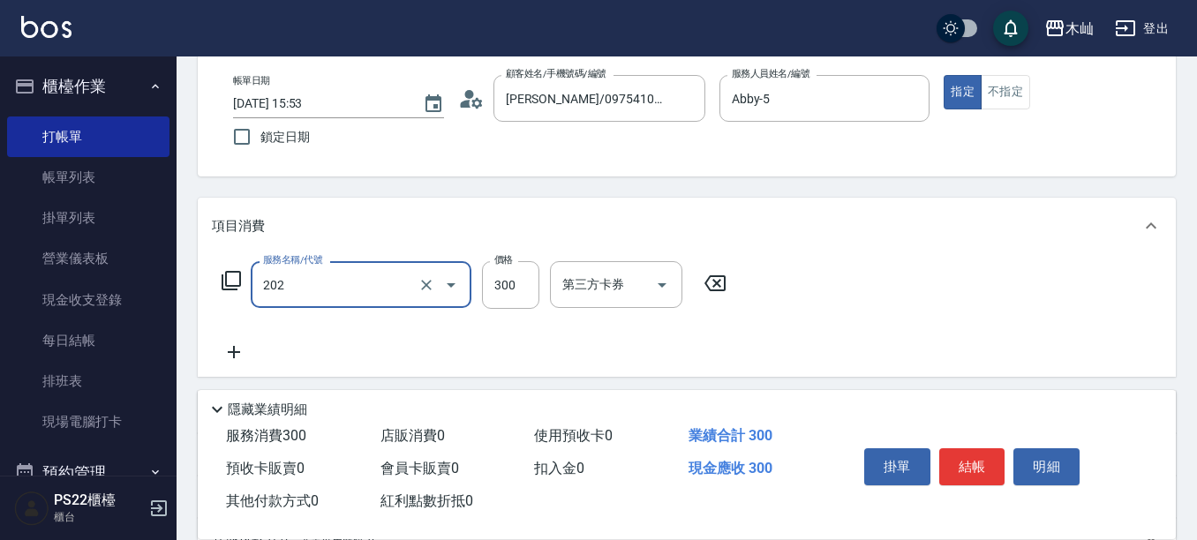
type input "單剪(202)"
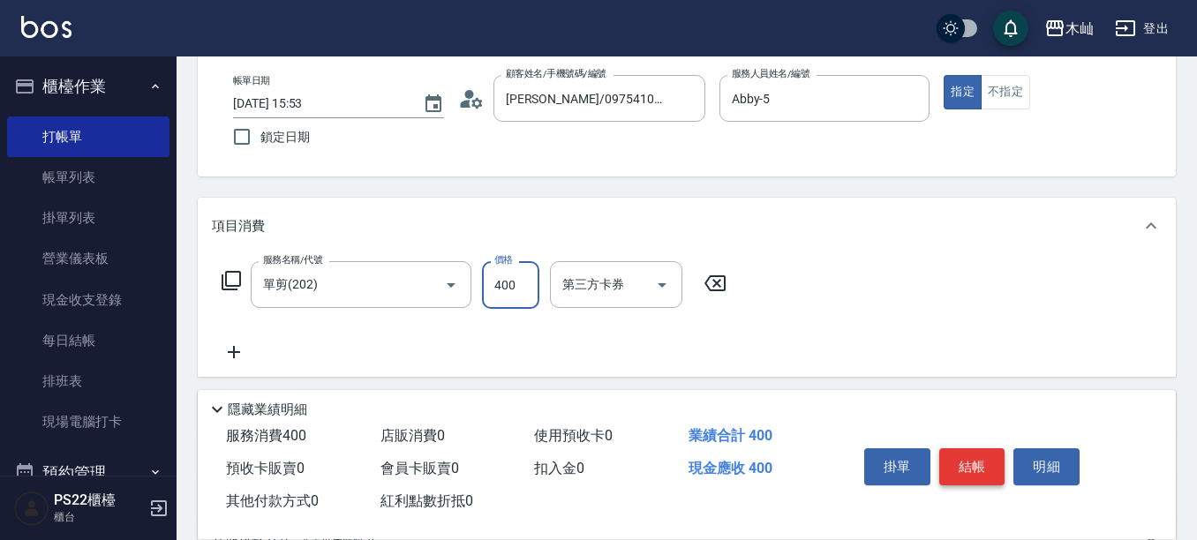
type input "400"
click at [955, 459] on button "結帳" at bounding box center [972, 466] width 66 height 37
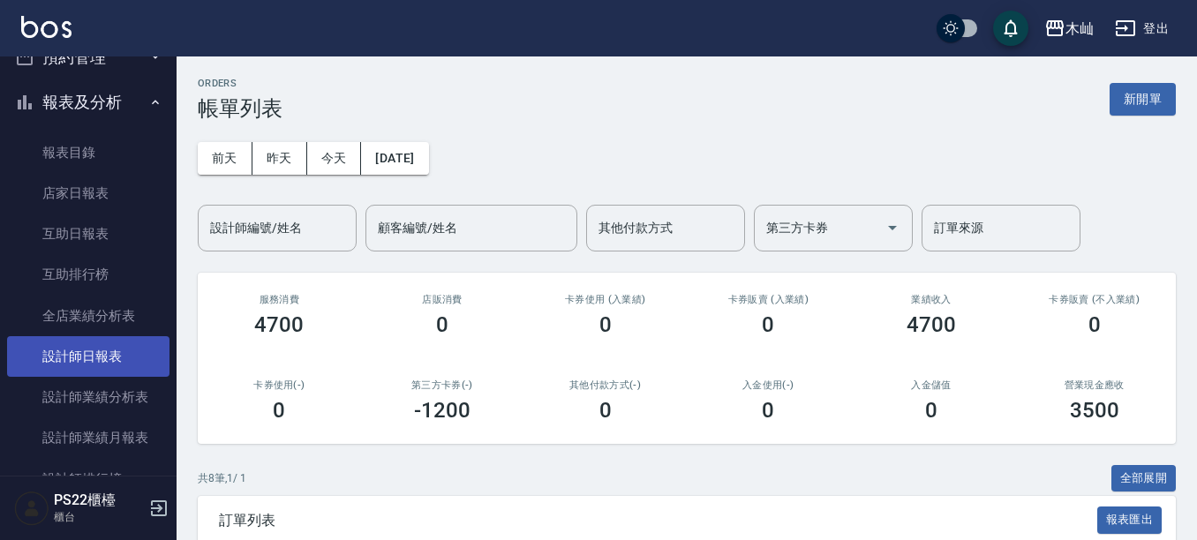
scroll to position [441, 0]
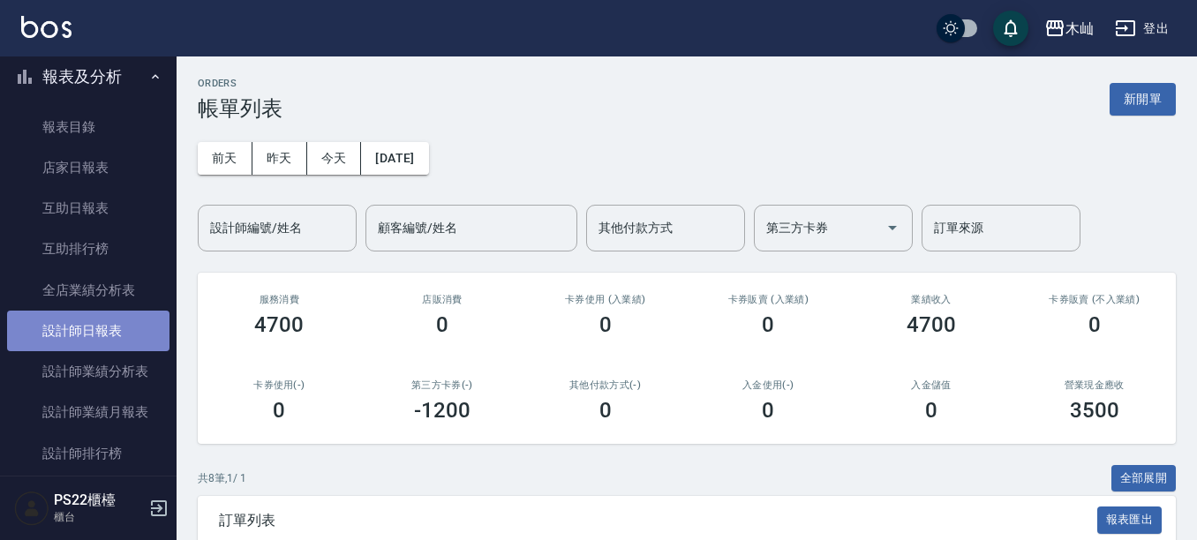
click at [109, 338] on link "設計師日報表" at bounding box center [88, 331] width 162 height 41
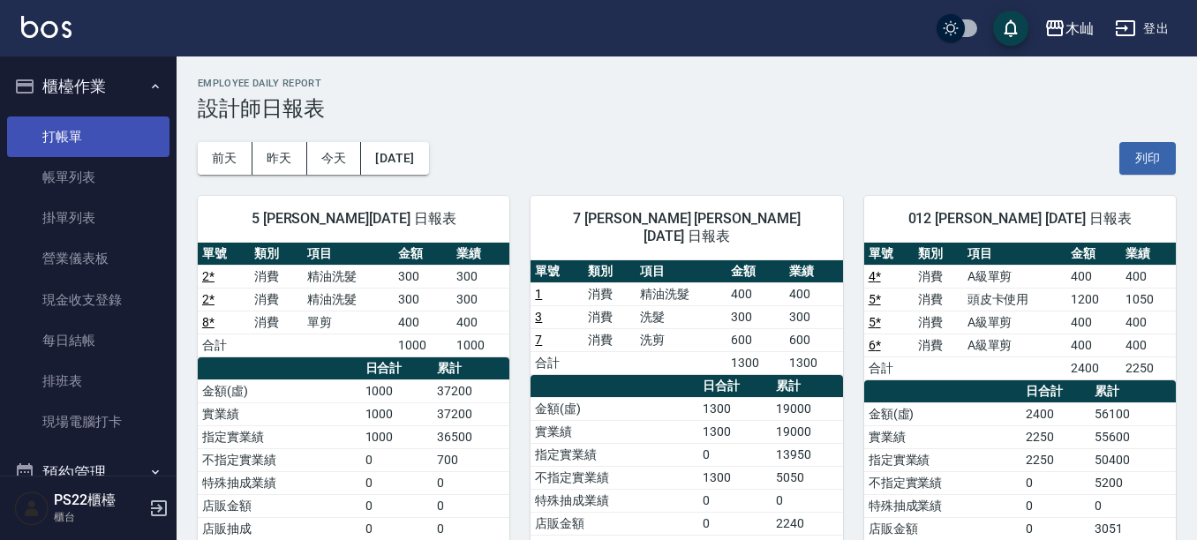
click at [92, 127] on link "打帳單" at bounding box center [88, 137] width 162 height 41
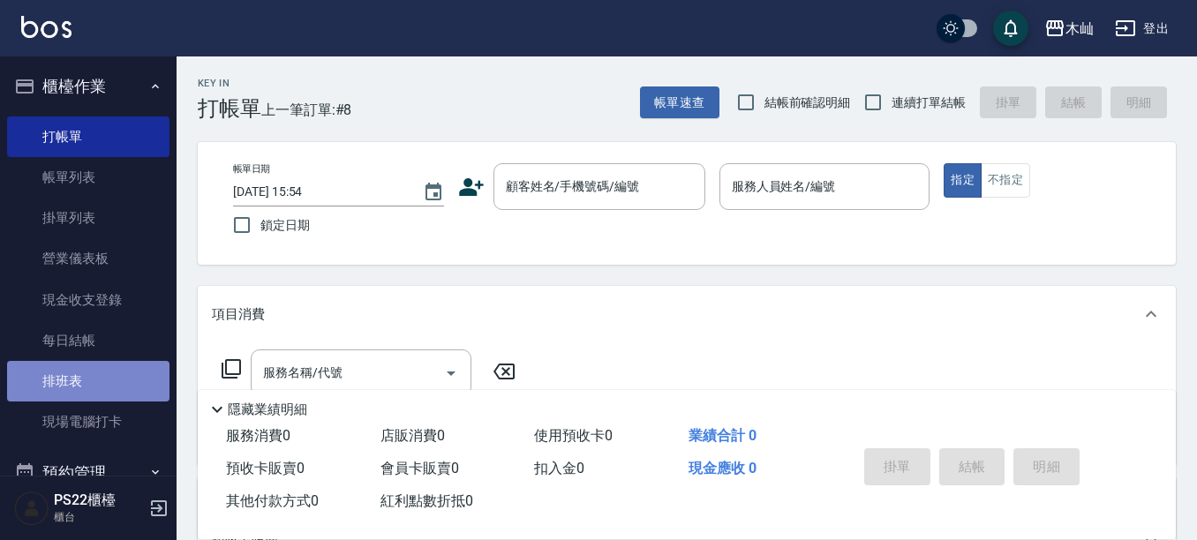
click at [103, 387] on link "排班表" at bounding box center [88, 381] width 162 height 41
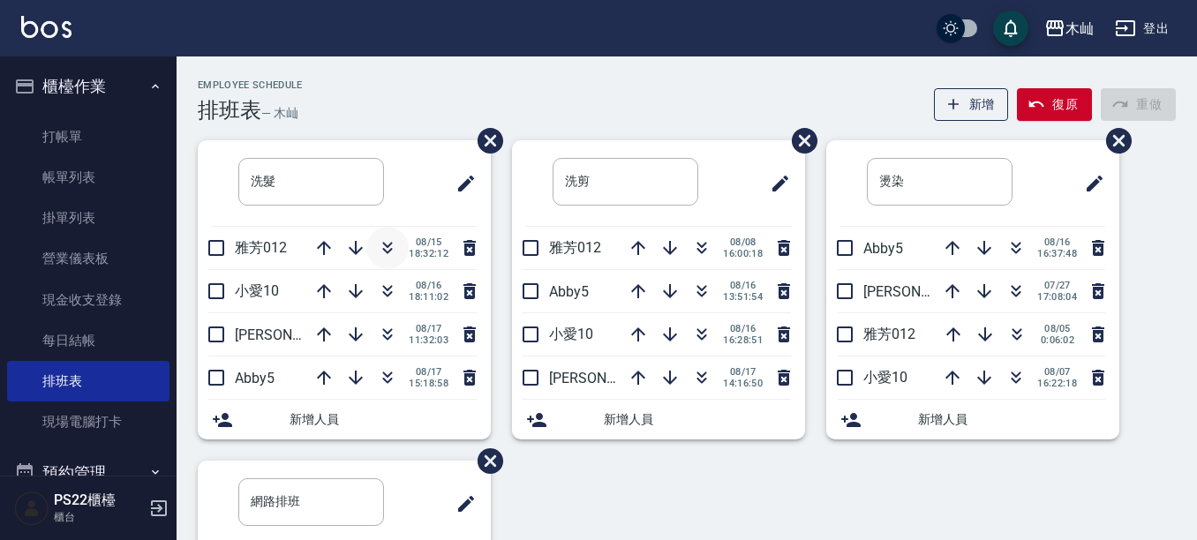
click at [380, 247] on icon "button" at bounding box center [387, 247] width 21 height 21
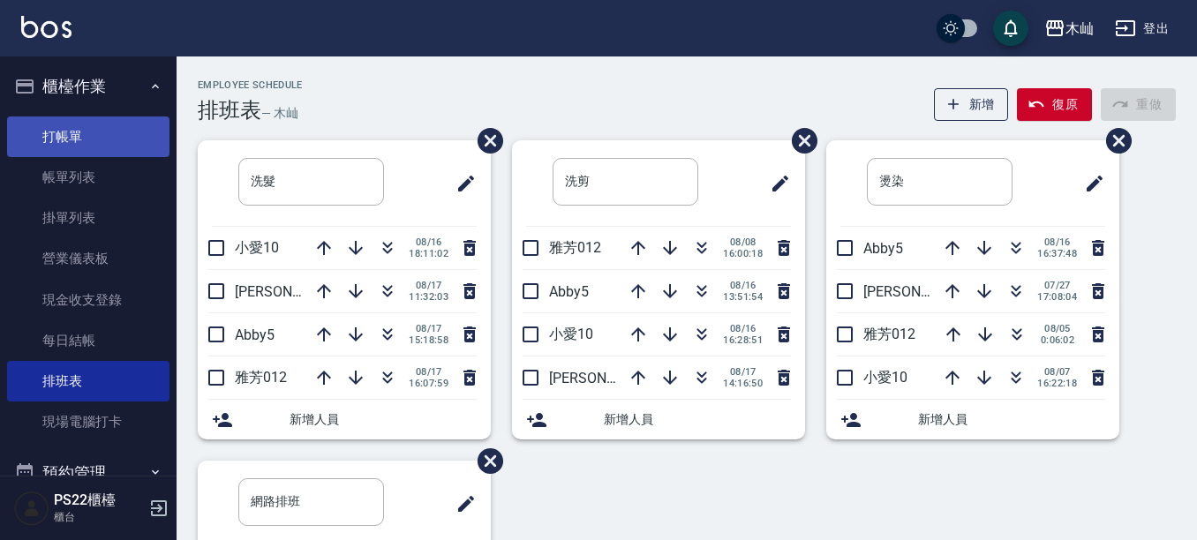
click at [41, 143] on link "打帳單" at bounding box center [88, 137] width 162 height 41
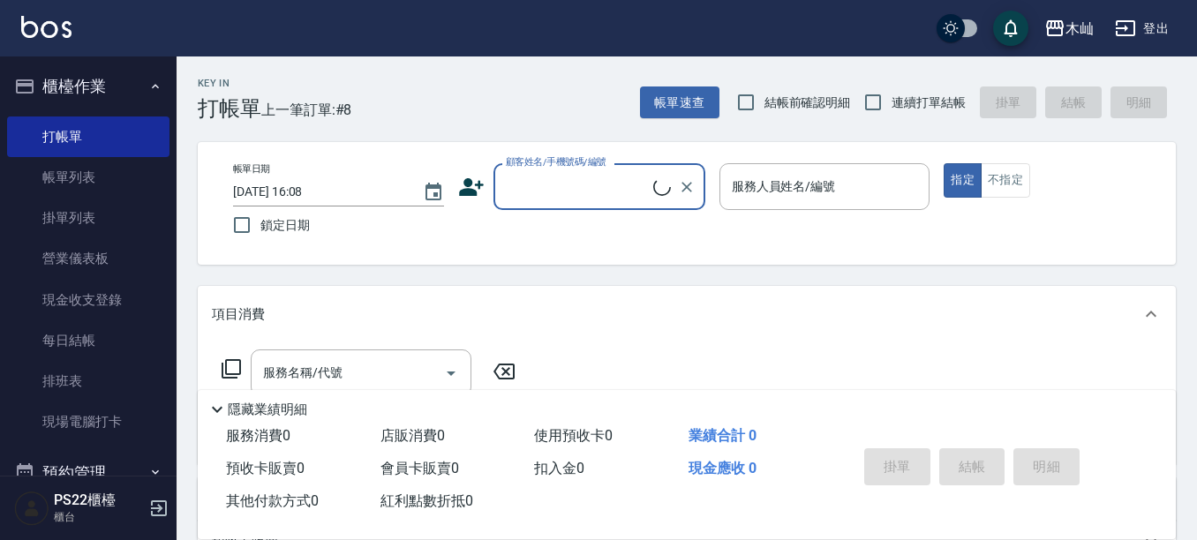
click at [554, 184] on input "顧客姓名/手機號碼/編號" at bounding box center [577, 186] width 152 height 31
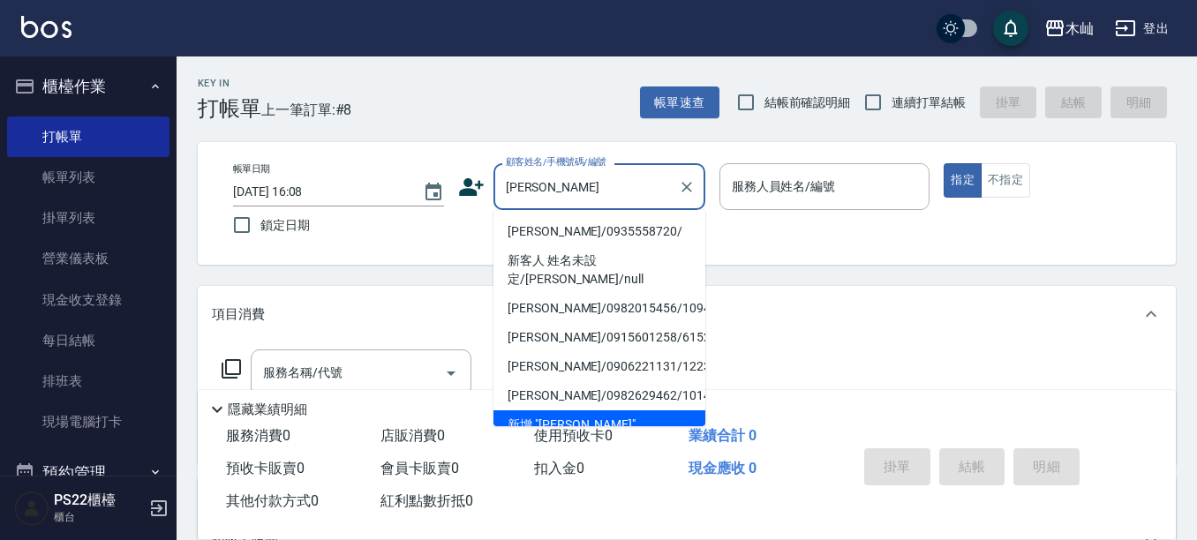
click at [561, 230] on li "[PERSON_NAME]/0935558720/" at bounding box center [599, 231] width 212 height 29
type input "[PERSON_NAME]/0935558720/"
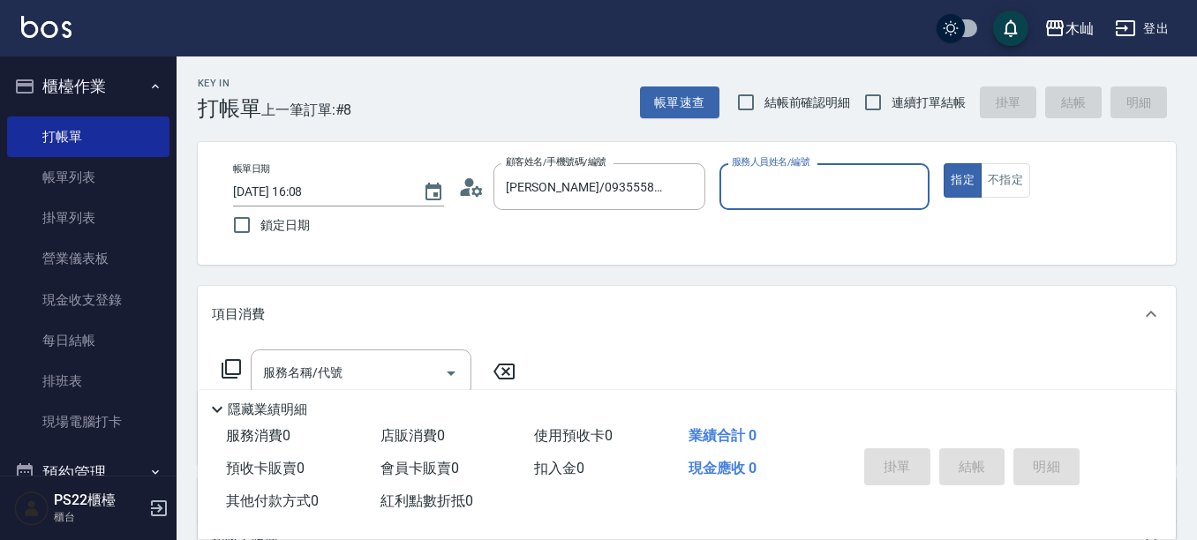
click at [734, 185] on input "服務人員姓名/編號" at bounding box center [824, 186] width 195 height 31
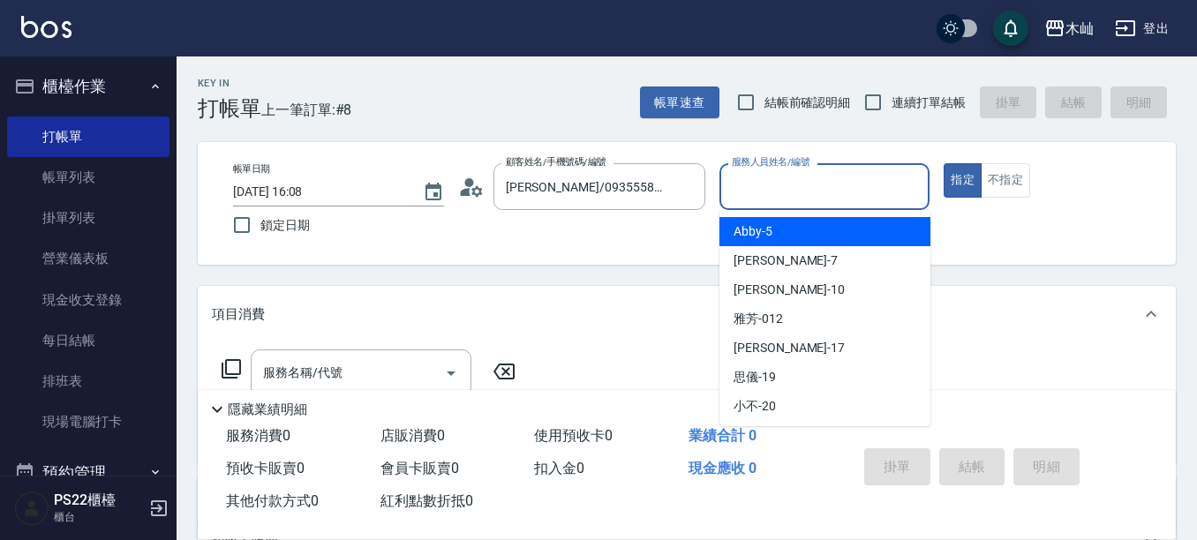
click at [744, 231] on span "Abby -5" at bounding box center [753, 231] width 39 height 19
type input "Abby-5"
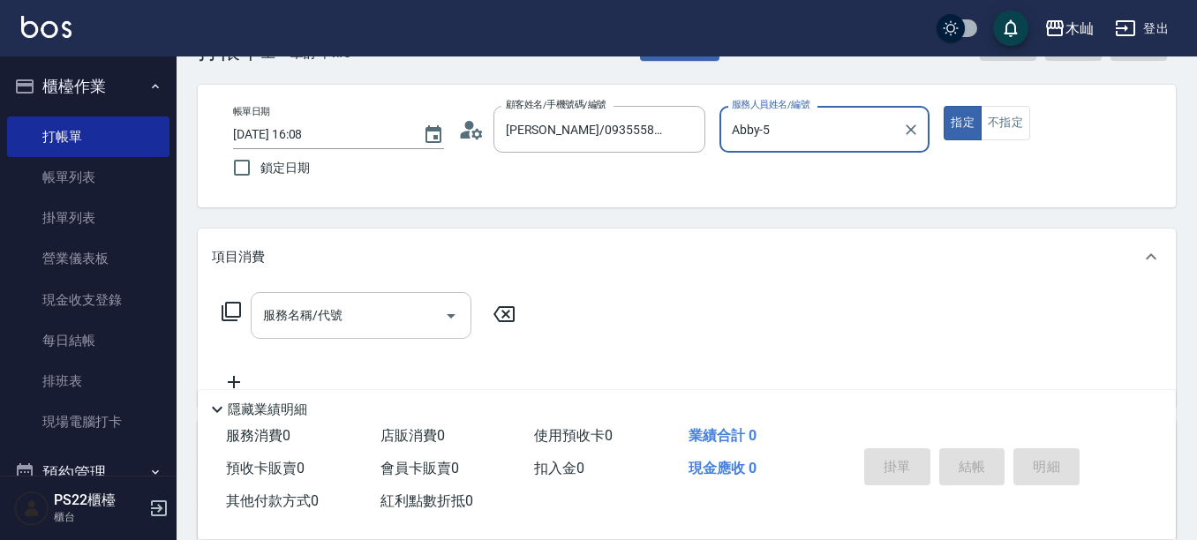
scroll to position [88, 0]
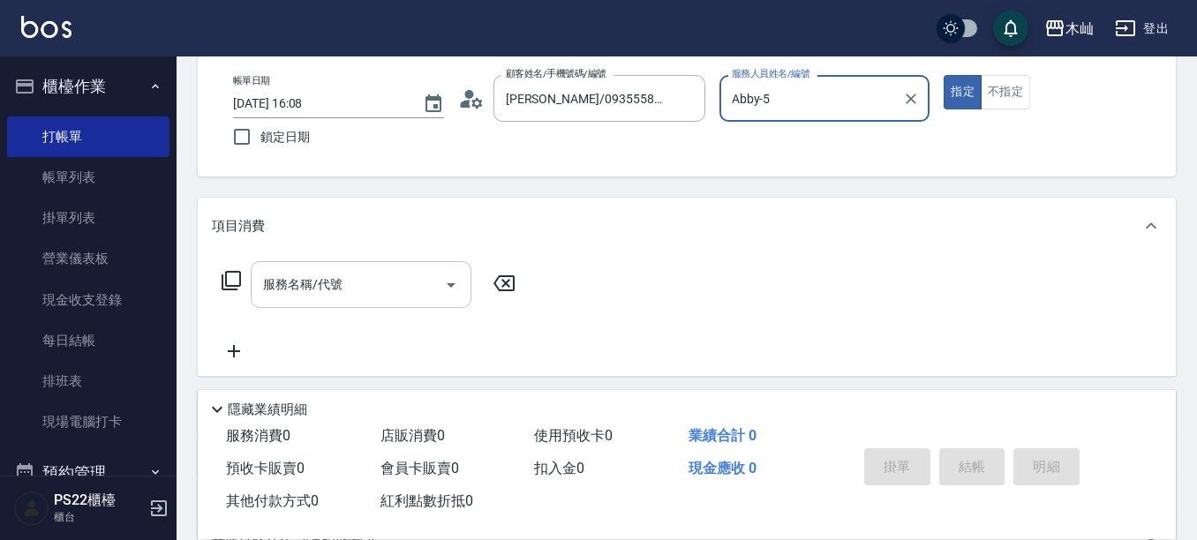
click at [333, 298] on input "服務名稱/代號" at bounding box center [348, 284] width 178 height 31
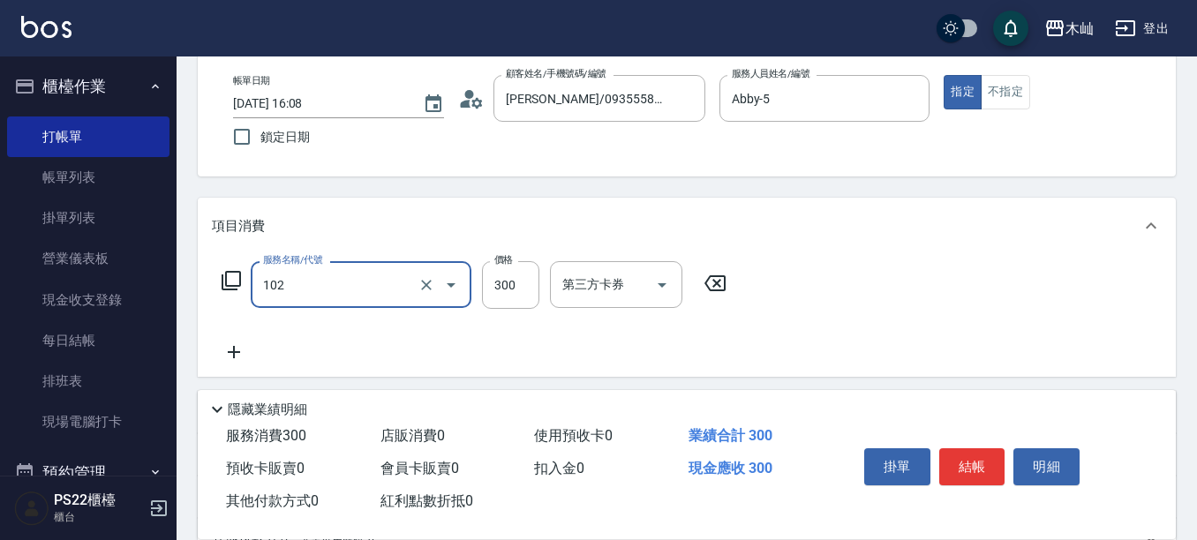
type input "精油洗髮(102)"
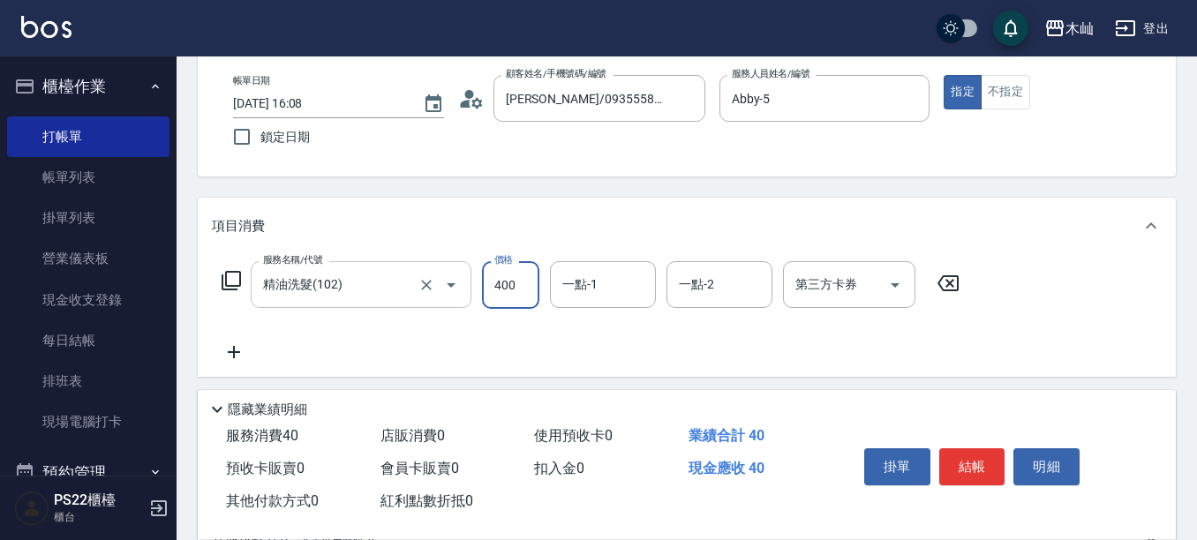
type input "400"
type input "[PERSON_NAME]-17"
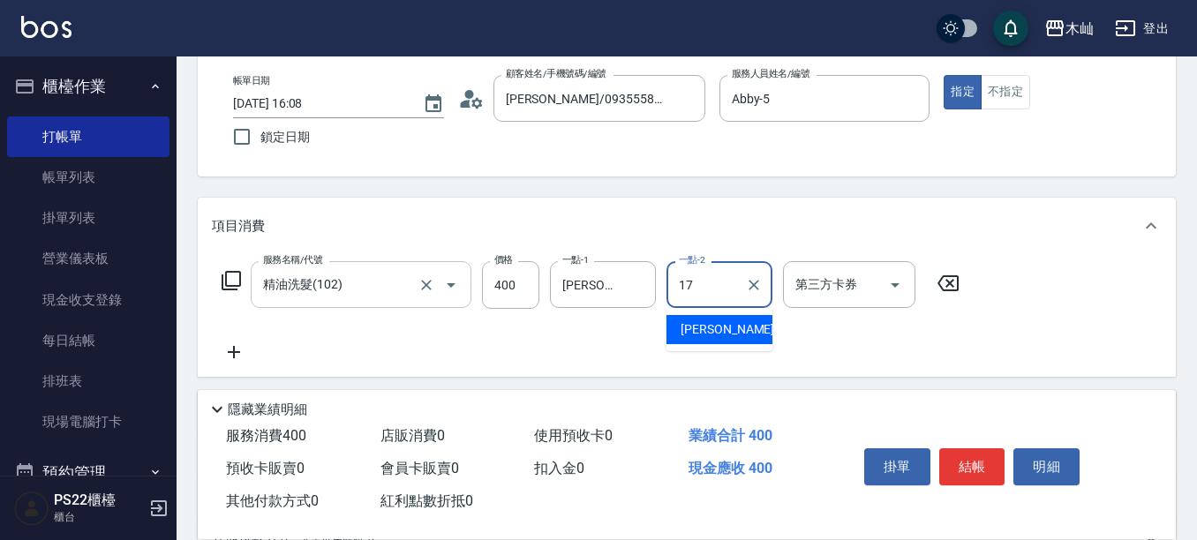
type input "[PERSON_NAME]-17"
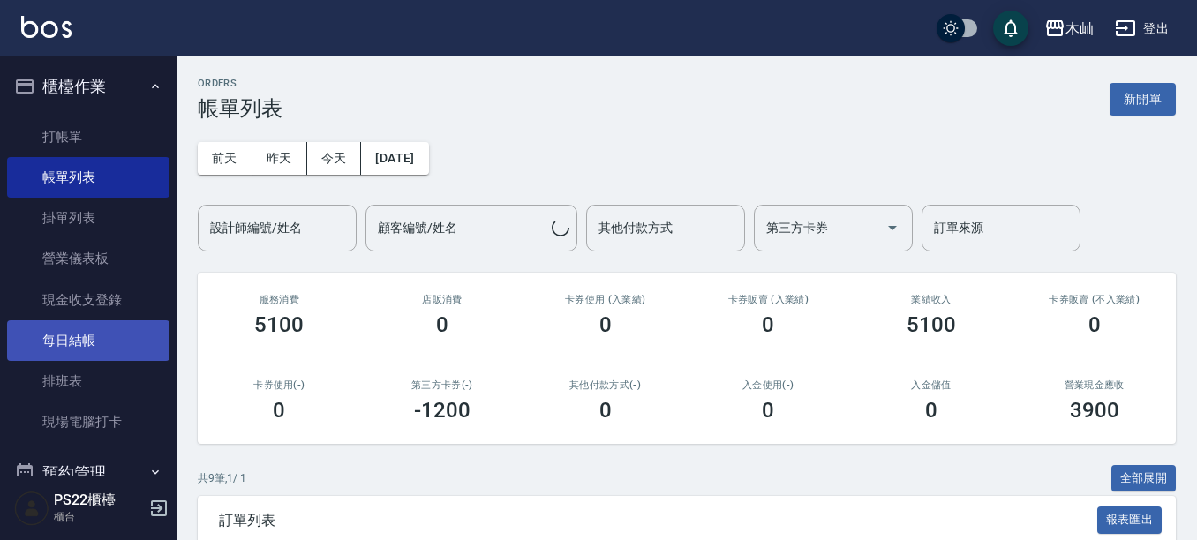
scroll to position [353, 0]
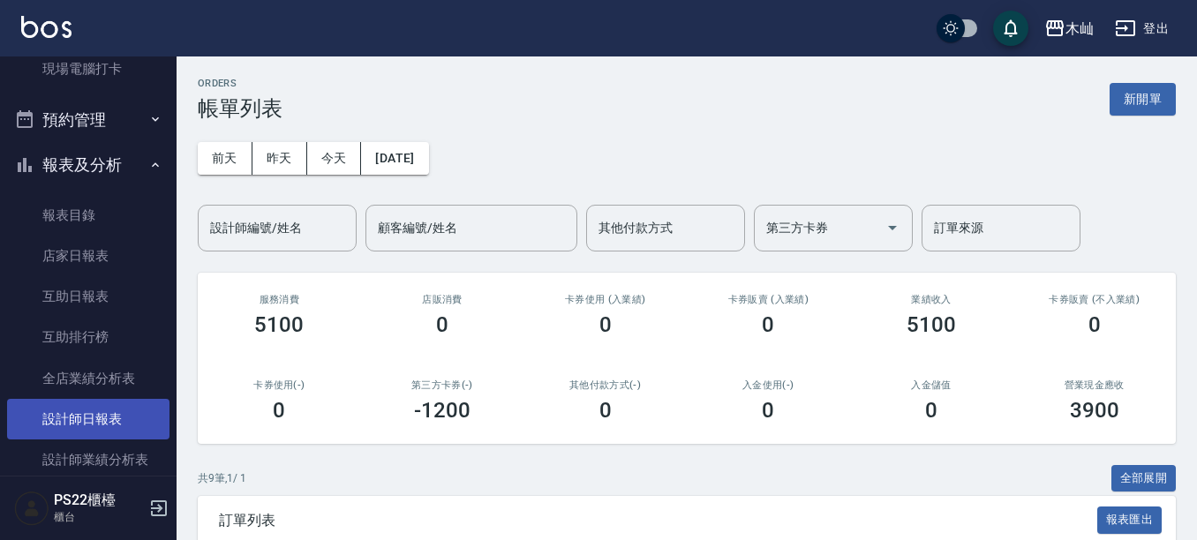
click at [97, 411] on link "設計師日報表" at bounding box center [88, 419] width 162 height 41
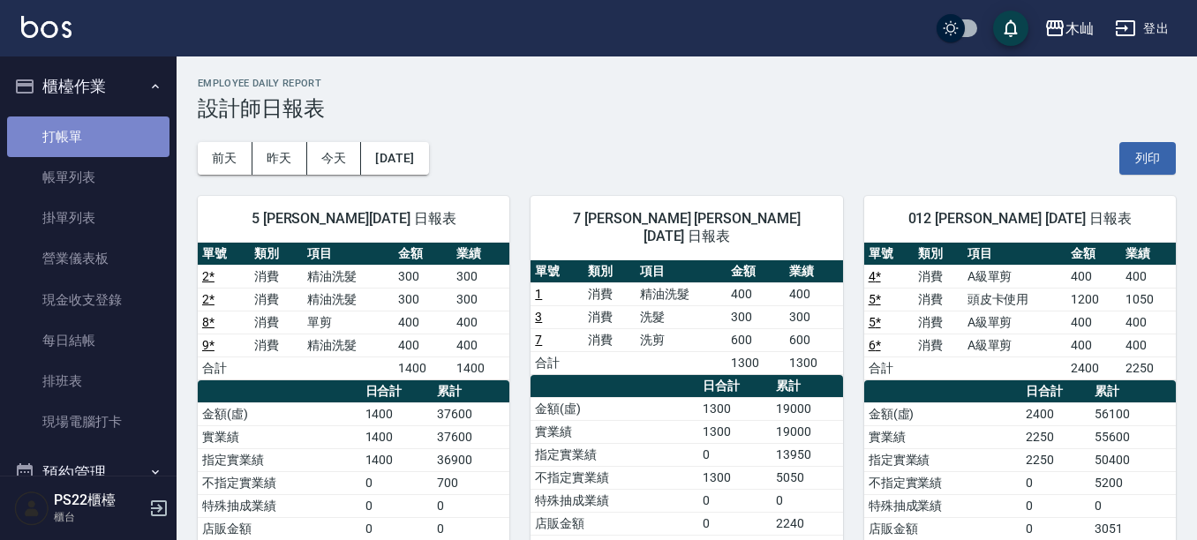
click at [102, 136] on link "打帳單" at bounding box center [88, 137] width 162 height 41
